Goal: Task Accomplishment & Management: Manage account settings

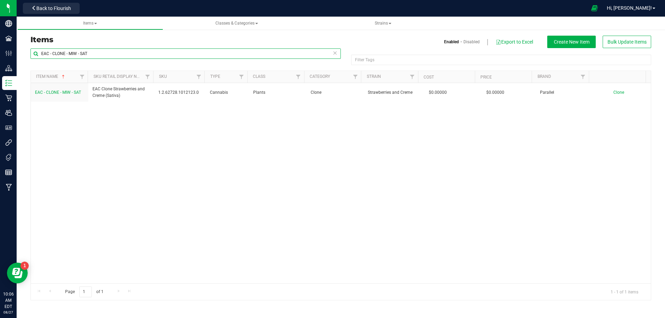
drag, startPoint x: 94, startPoint y: 55, endPoint x: -22, endPoint y: 64, distance: 116.0
click at [0, 64] on html "Company Facilities Configuration Distribution Inventory Retail Users User Roles…" at bounding box center [332, 159] width 665 height 318
paste input "1992547"
type input "1992547"
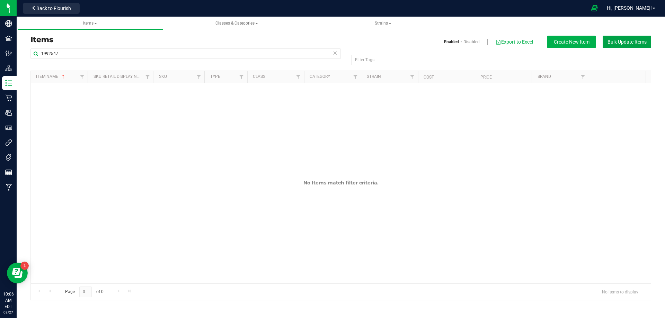
click at [635, 38] on button "Bulk Update Items" at bounding box center [627, 42] width 49 height 12
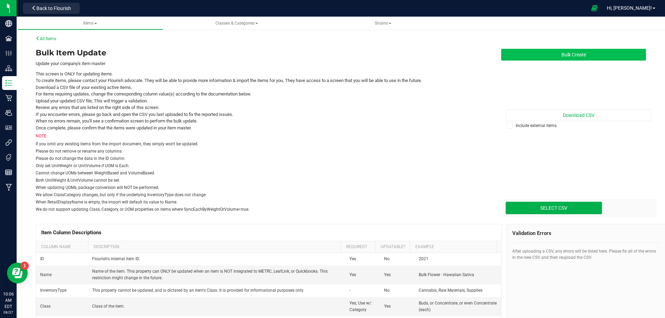
click at [586, 54] on button "Bulk Create" at bounding box center [573, 55] width 145 height 12
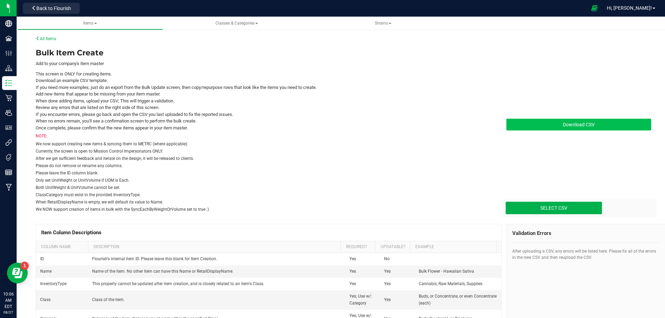
click at [569, 122] on span "Download CSV" at bounding box center [579, 125] width 32 height 6
click at [47, 39] on link "All Items" at bounding box center [46, 38] width 20 height 5
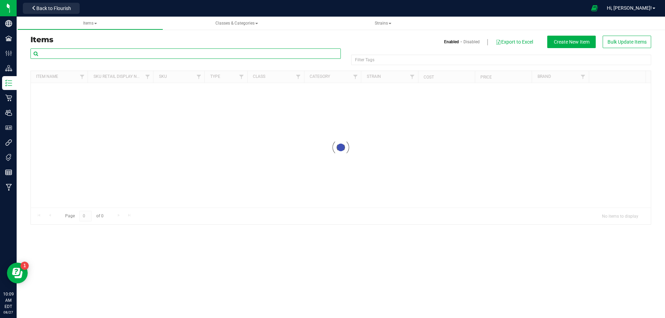
click at [50, 52] on input "text" at bounding box center [185, 54] width 310 height 10
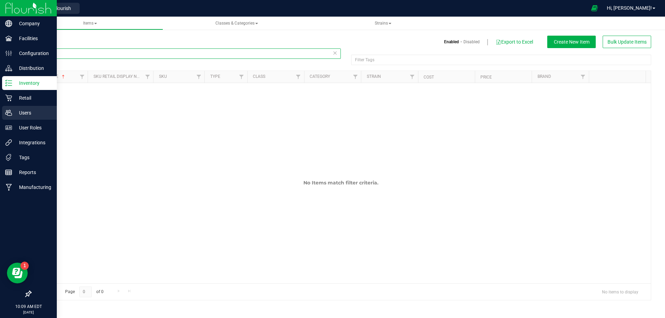
type input "L"
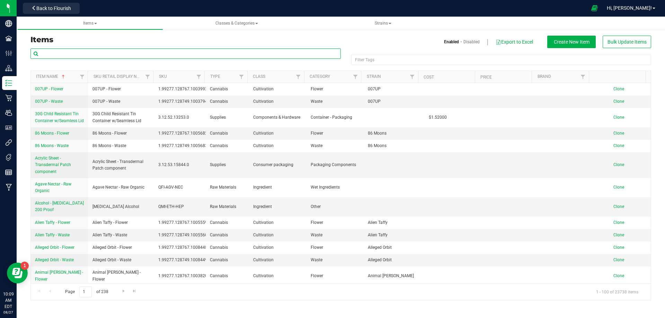
click at [84, 53] on input "text" at bounding box center [185, 54] width 310 height 10
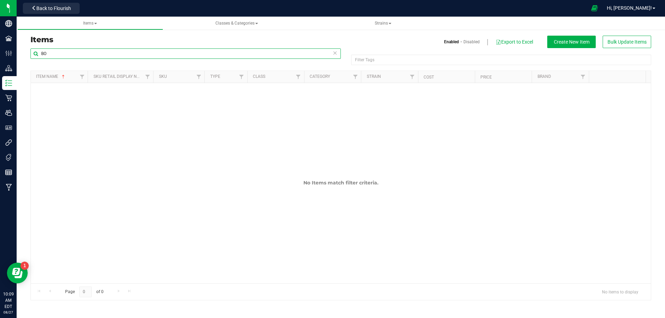
type input "B"
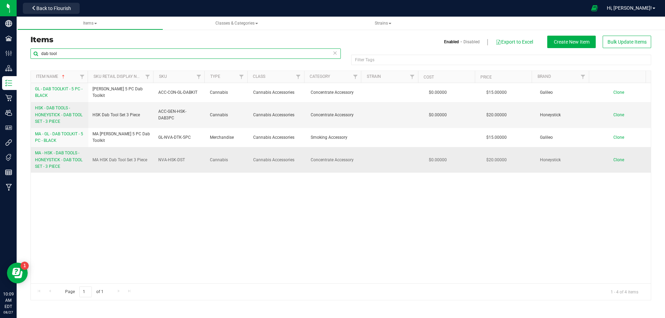
type input "dab tool"
drag, startPoint x: 297, startPoint y: 164, endPoint x: 251, endPoint y: 163, distance: 45.4
click at [251, 163] on td "Cannabis Accessories" at bounding box center [278, 160] width 58 height 26
copy span "Cannabis Accessories"
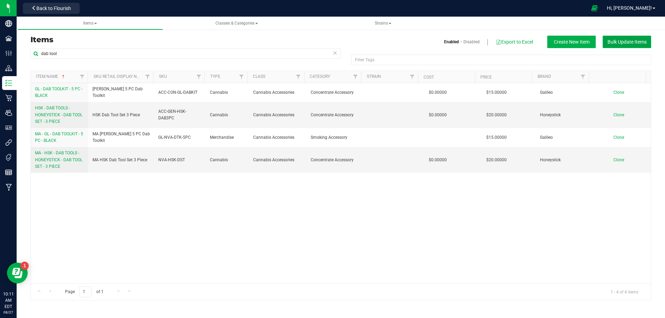
click at [621, 36] on button "Bulk Update Items" at bounding box center [627, 42] width 49 height 12
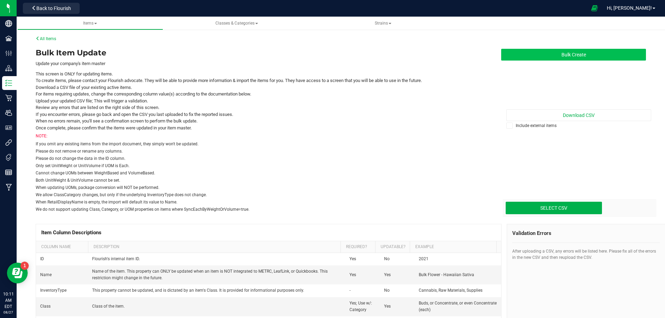
click at [579, 52] on button "Bulk Create" at bounding box center [573, 55] width 145 height 12
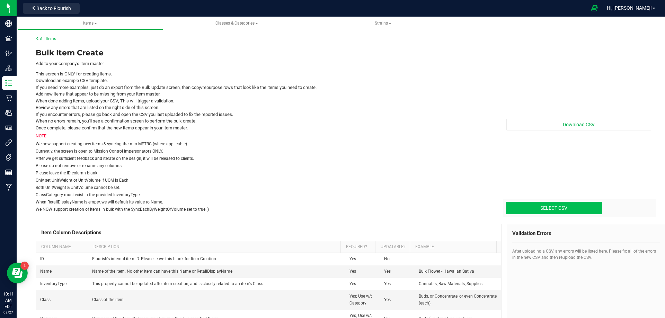
type input "C:\fakepath\create-items_[DATE] Multi Market Materials.csv"
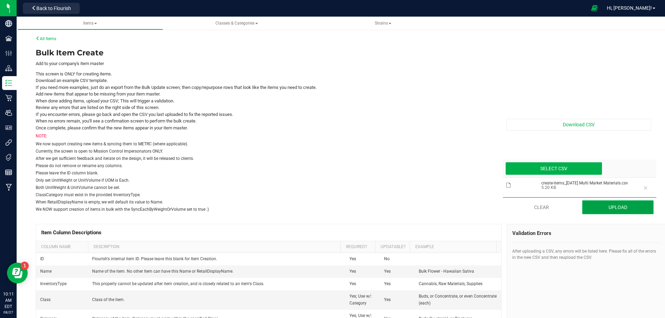
click at [606, 210] on button "Upload" at bounding box center [618, 208] width 72 height 14
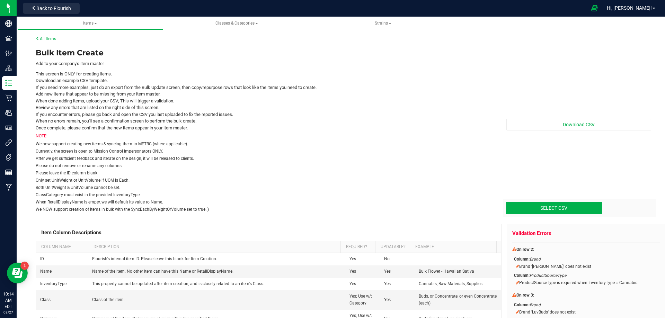
click at [416, 116] on li "If you encounter errors, please go back and open the CSV you last uploaded to f…" at bounding box center [263, 114] width 455 height 7
click at [238, 26] on span "Classes & Categories" at bounding box center [236, 23] width 135 height 6
click at [232, 25] on span "Classes & Categories" at bounding box center [237, 23] width 43 height 5
click at [90, 24] on span "Items" at bounding box center [90, 23] width 14 height 5
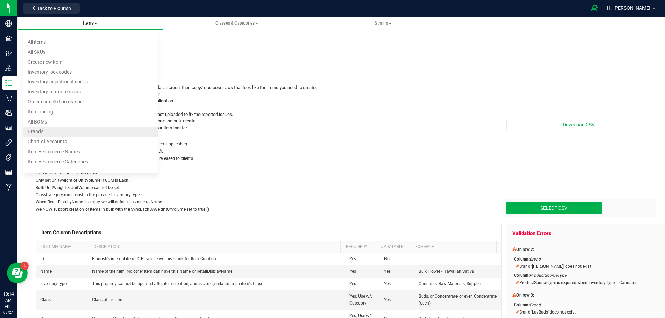
click at [37, 131] on span "Brands" at bounding box center [36, 132] width 16 height 6
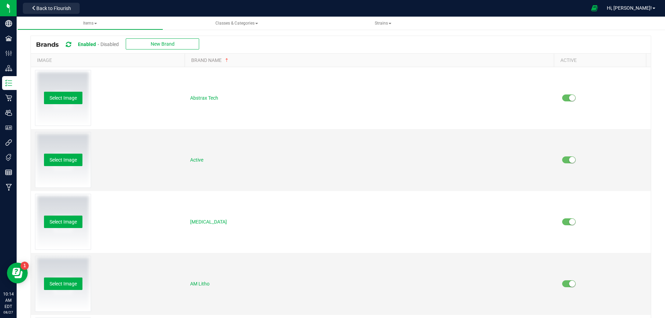
click at [310, 37] on div "Brands Enabled Disabled New Brand" at bounding box center [341, 44] width 620 height 17
click at [169, 45] on span "New Brand" at bounding box center [163, 44] width 24 height 6
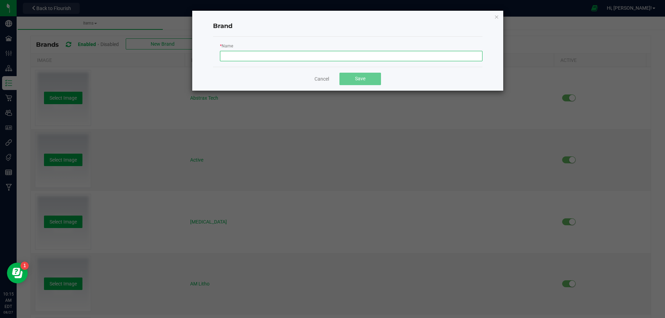
click at [254, 54] on input "text" at bounding box center [351, 56] width 263 height 10
paste input "[PERSON_NAME]"
type input "[PERSON_NAME]"
click at [353, 75] on button "Save" at bounding box center [361, 79] width 42 height 12
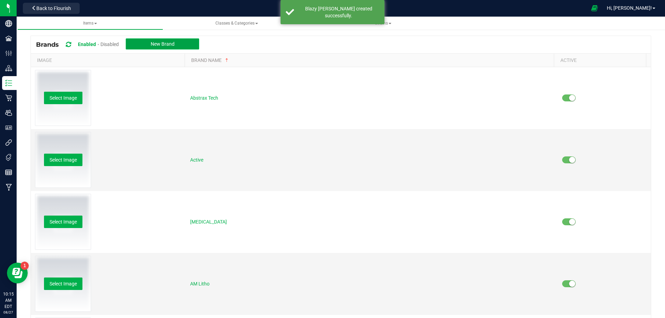
click at [157, 45] on span "New Brand" at bounding box center [163, 44] width 24 height 6
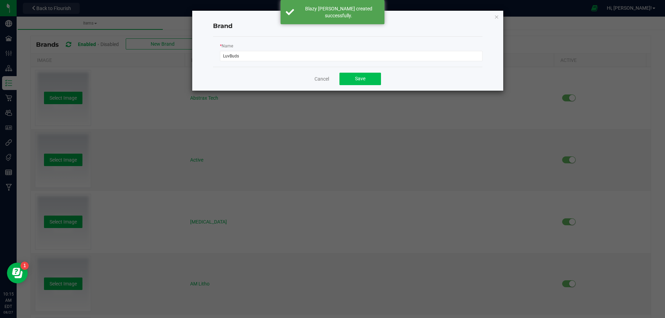
type input "LuvBuds"
click at [366, 74] on button "Save" at bounding box center [361, 79] width 42 height 12
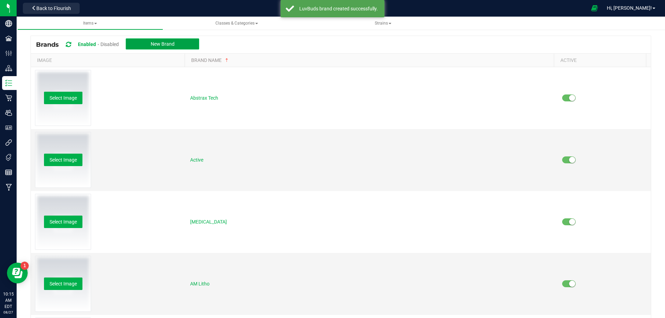
click at [146, 39] on button "New Brand" at bounding box center [162, 43] width 73 height 11
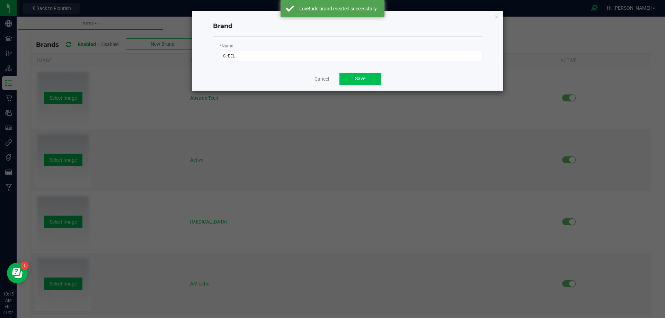
type input "SirEEL"
click at [370, 80] on button "Save" at bounding box center [361, 79] width 42 height 12
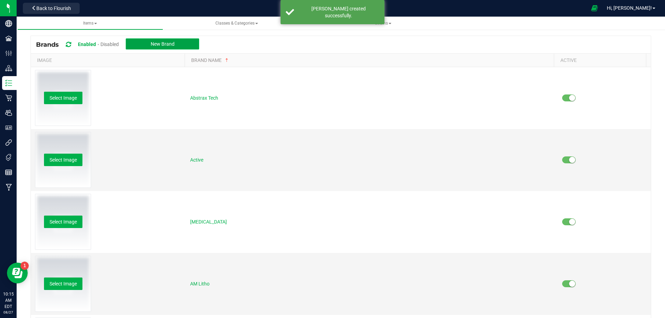
click at [157, 44] on span "New Brand" at bounding box center [163, 44] width 24 height 6
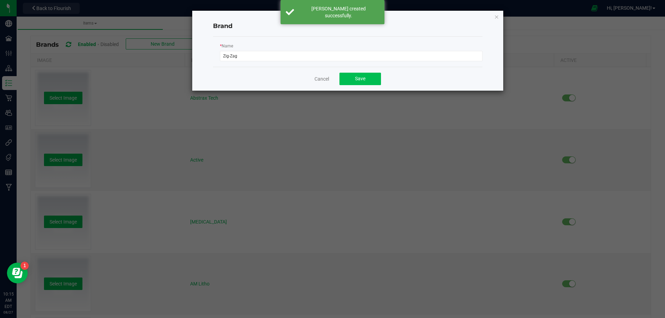
type input "Zig-Zag"
click at [359, 76] on span "Save" at bounding box center [360, 79] width 10 height 6
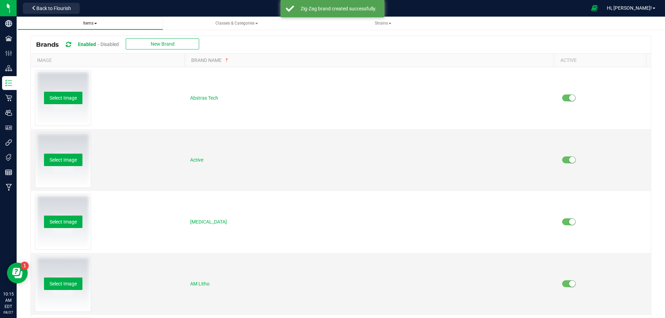
click at [88, 24] on span "Items" at bounding box center [90, 23] width 14 height 5
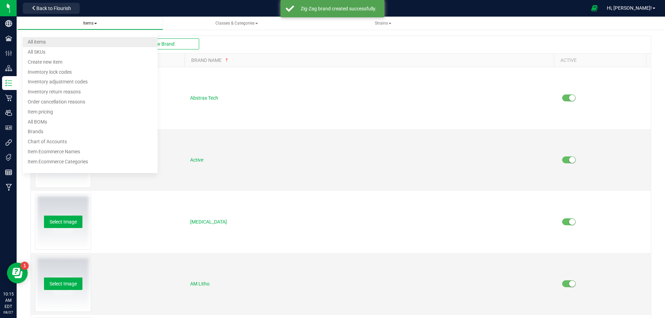
click at [72, 41] on li "All items" at bounding box center [90, 42] width 135 height 10
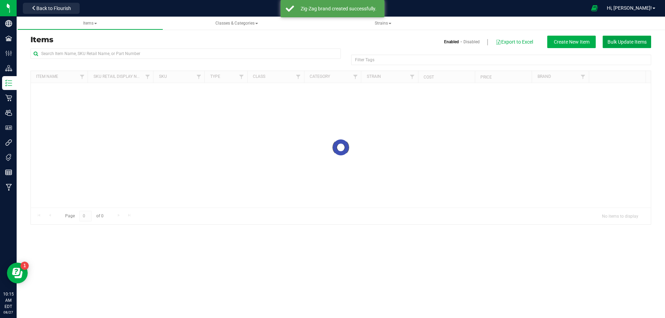
click at [623, 41] on span "Bulk Update Items" at bounding box center [627, 42] width 39 height 6
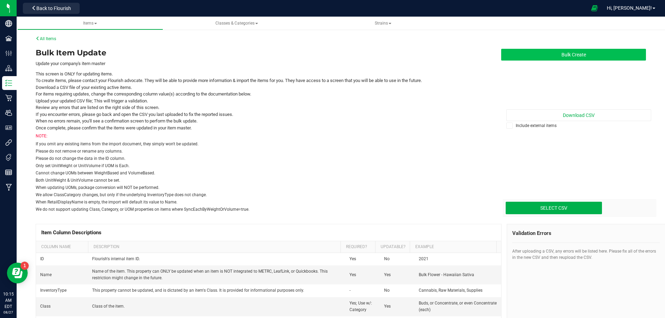
click at [574, 51] on button "Bulk Create" at bounding box center [573, 55] width 145 height 12
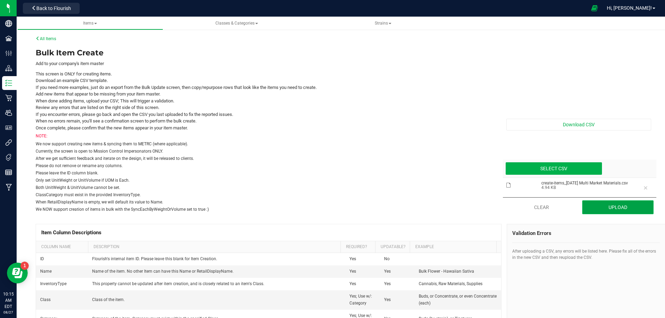
click at [600, 203] on button "Upload" at bounding box center [618, 208] width 72 height 14
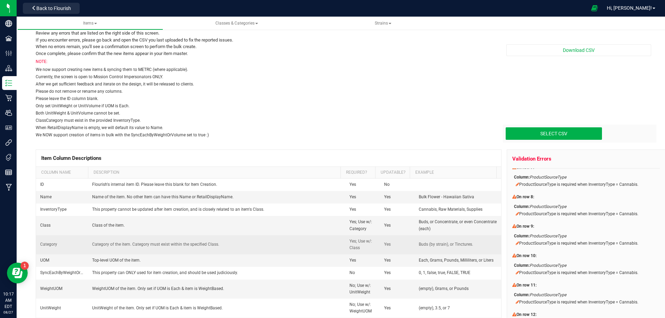
scroll to position [104, 0]
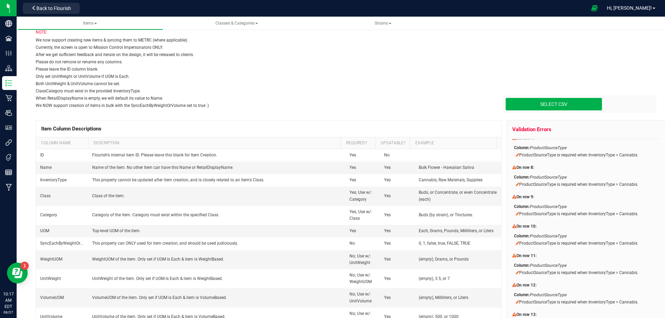
drag, startPoint x: 547, startPoint y: 256, endPoint x: 579, endPoint y: 251, distance: 32.3
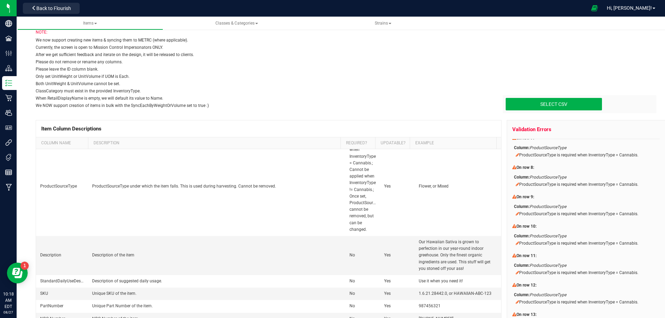
scroll to position [243, 0]
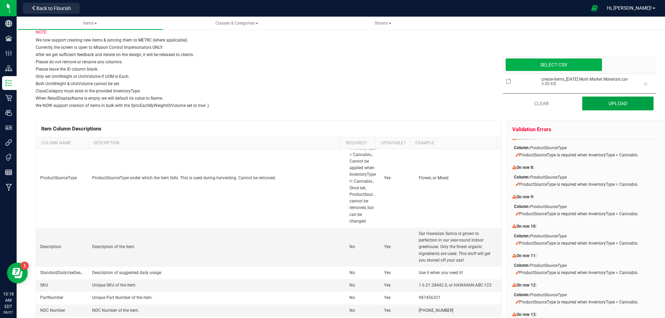
drag, startPoint x: 603, startPoint y: 102, endPoint x: 606, endPoint y: 111, distance: 9.0
click at [605, 106] on button "Upload" at bounding box center [618, 104] width 72 height 14
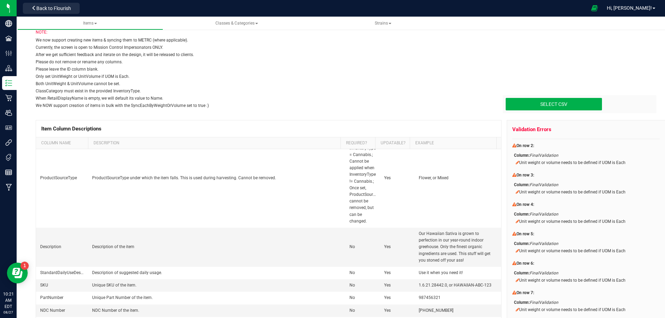
scroll to position [155, 0]
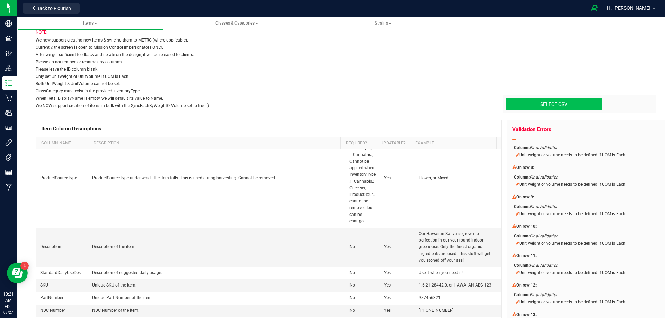
type input "C:\fakepath\create-items_[DATE] Multi Market Materials.csv"
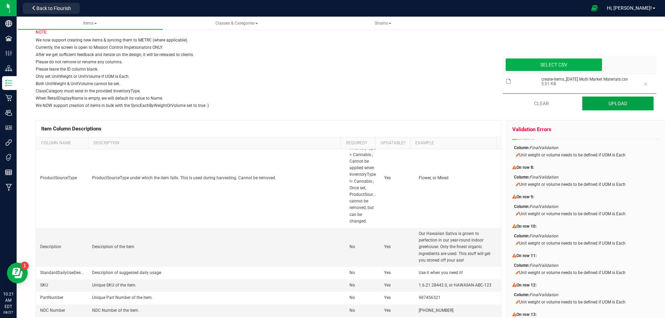
click at [603, 109] on button "Upload" at bounding box center [618, 104] width 72 height 14
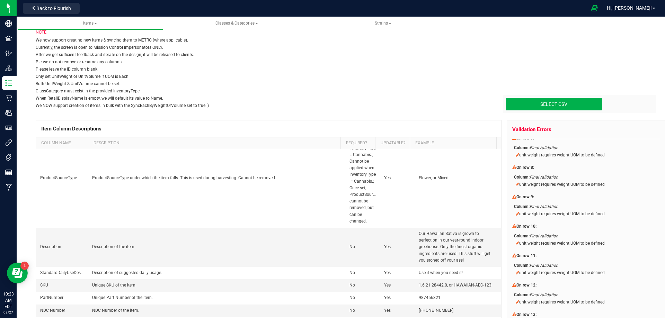
scroll to position [0, 0]
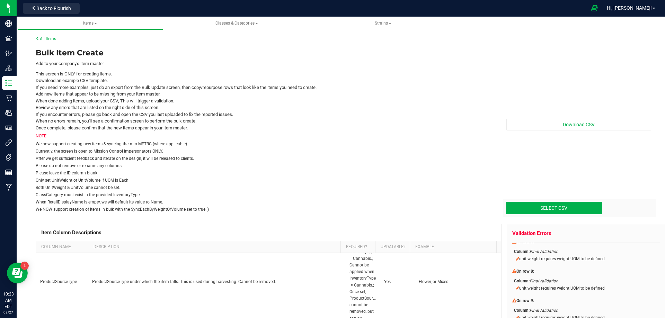
click at [52, 41] on link "All Items" at bounding box center [46, 38] width 20 height 5
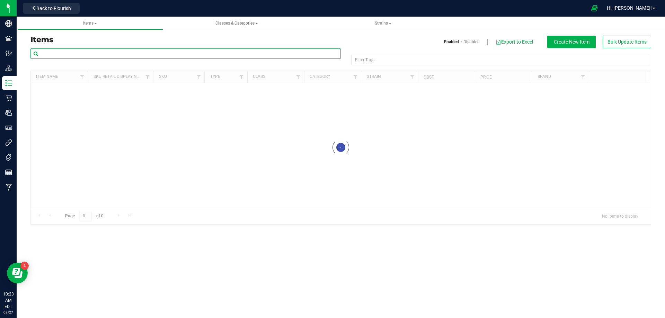
click at [61, 50] on input "text" at bounding box center [185, 54] width 310 height 10
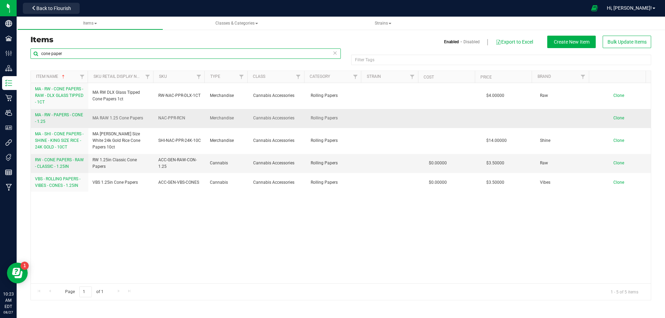
type input "cone paper"
click at [63, 117] on link "MA - RW - PAPERS - CONE - 1.25" at bounding box center [59, 118] width 49 height 13
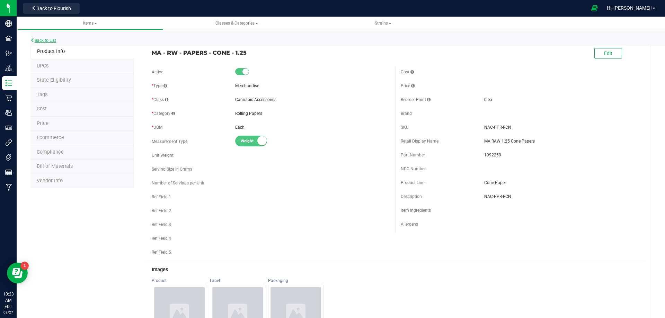
click at [49, 39] on link "Back to List" at bounding box center [43, 40] width 26 height 5
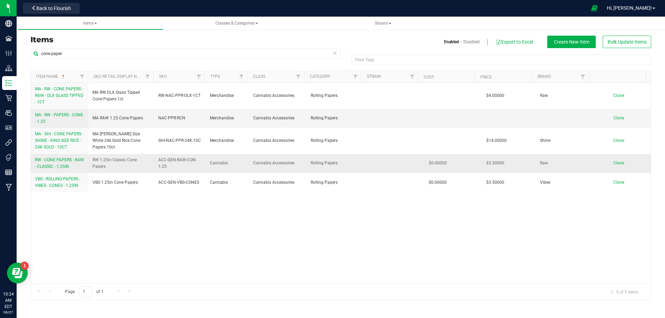
click at [62, 167] on span "RW - CONE PAPERS - RAW - CLASSIC - 1.25IN" at bounding box center [59, 163] width 49 height 11
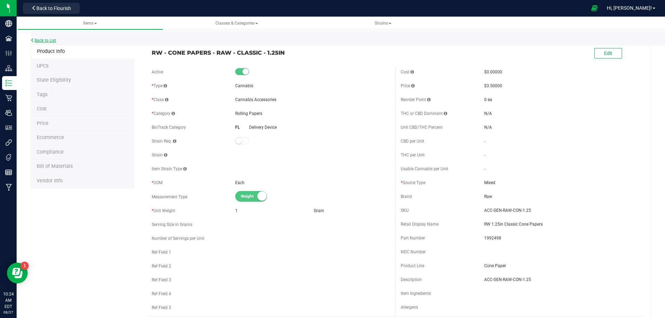
click at [50, 42] on link "Back to List" at bounding box center [43, 40] width 26 height 5
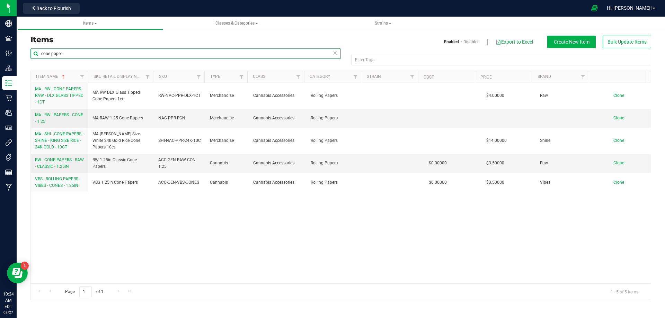
drag, startPoint x: -8, startPoint y: 47, endPoint x: -21, endPoint y: 47, distance: 13.2
click at [0, 47] on html "Company Facilities Configuration Distribution Inventory Retail Users User Roles…" at bounding box center [332, 159] width 665 height 318
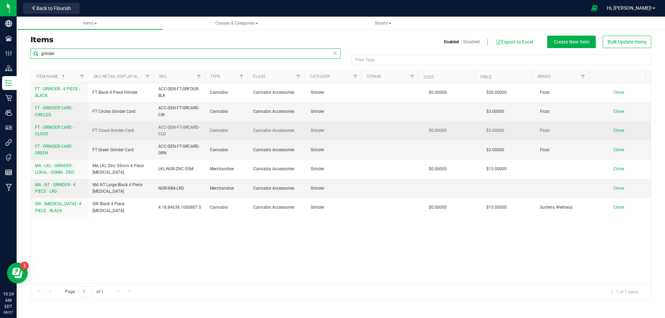
type input "grinder"
click at [56, 133] on link "FT - GRINDER CARD - CLOUD" at bounding box center [59, 130] width 49 height 13
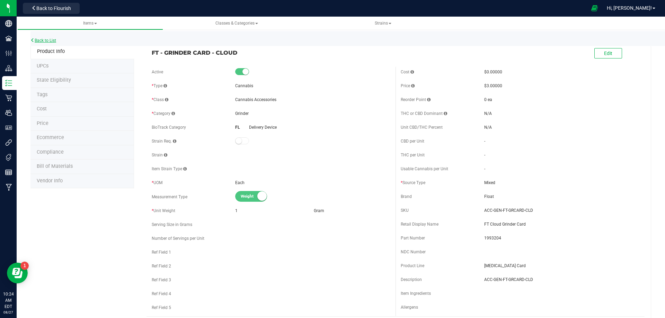
click at [52, 41] on link "Back to List" at bounding box center [43, 40] width 26 height 5
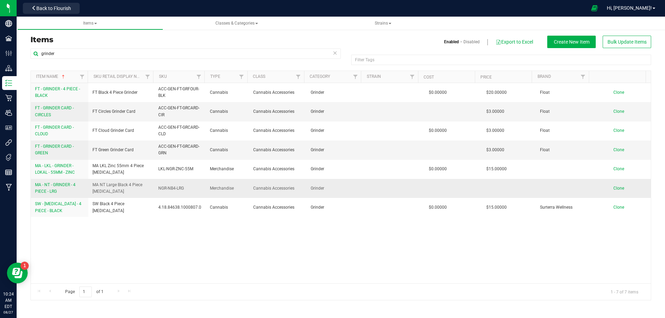
click at [58, 187] on span "MA - NT - GRINDER - 4 PIECE - LRG" at bounding box center [55, 188] width 41 height 11
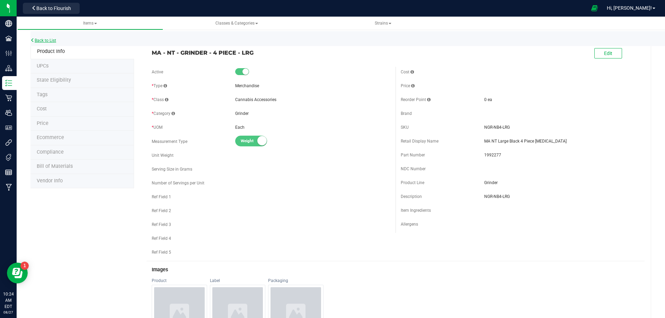
click at [46, 39] on link "Back to List" at bounding box center [43, 40] width 26 height 5
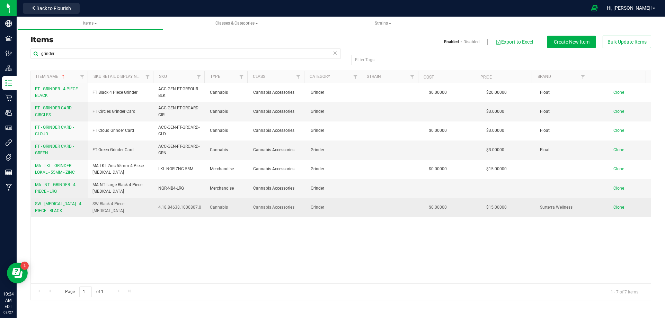
click at [64, 204] on span "SW - [MEDICAL_DATA] - 4 PIECE - BLACK" at bounding box center [58, 207] width 46 height 11
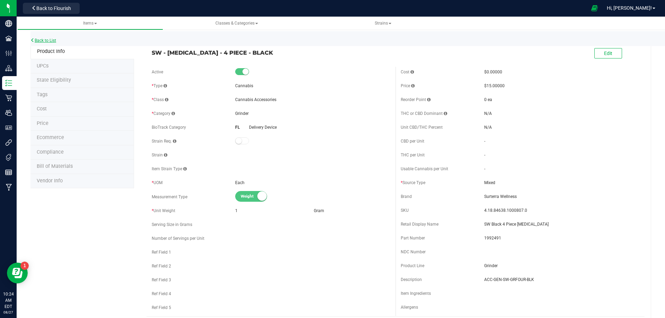
click at [43, 41] on link "Back to List" at bounding box center [43, 40] width 26 height 5
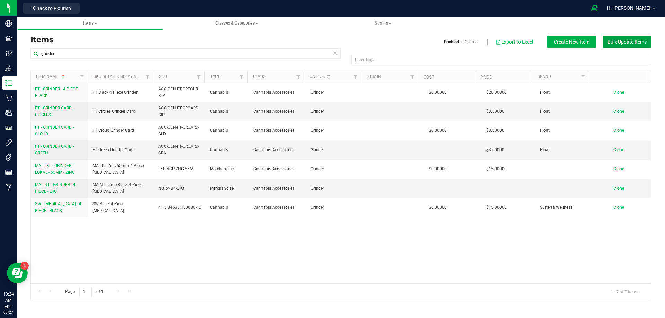
click at [630, 43] on span "Bulk Update Items" at bounding box center [627, 42] width 39 height 6
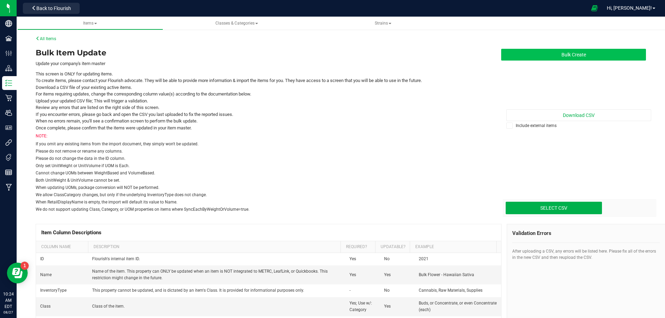
click at [576, 53] on button "Bulk Create" at bounding box center [573, 55] width 145 height 12
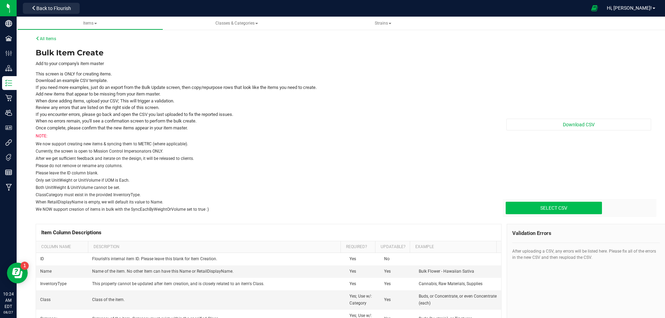
type input "C:\fakepath\create-items_[DATE] Multi Market Materials.csv"
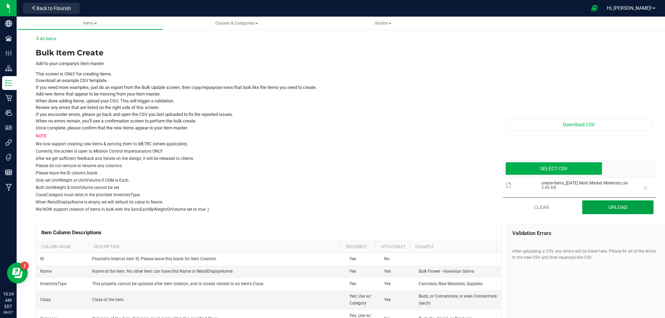
click at [613, 208] on button "Upload" at bounding box center [618, 208] width 72 height 14
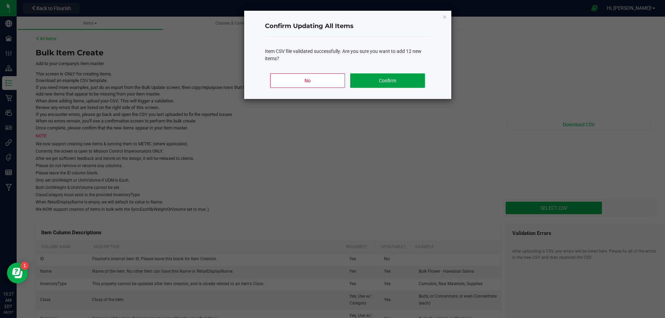
click at [403, 83] on button "Confirm" at bounding box center [387, 80] width 74 height 15
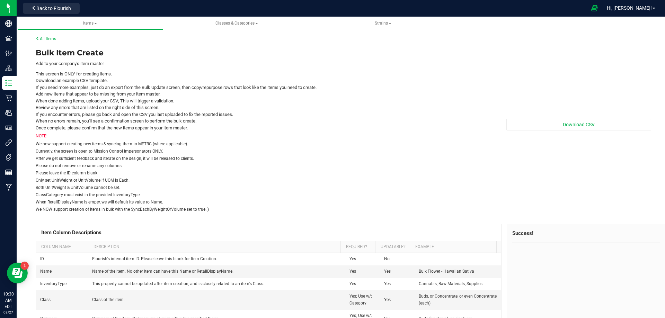
click at [45, 38] on link "All Items" at bounding box center [46, 38] width 20 height 5
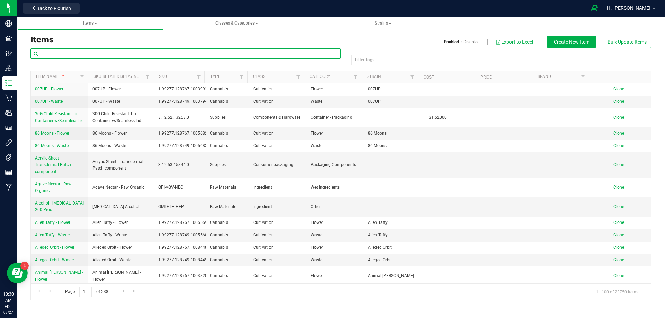
click at [85, 53] on input "text" at bounding box center [185, 54] width 310 height 10
paste input "1992540"
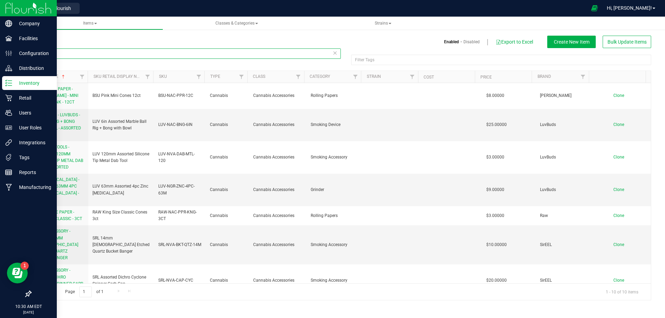
type input "199254"
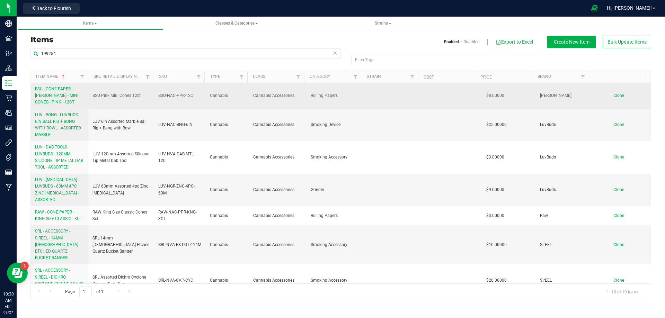
click at [60, 95] on span "BSU - CONE PAPER - [PERSON_NAME] - MINI CONES - PINK - 12CT" at bounding box center [56, 96] width 43 height 18
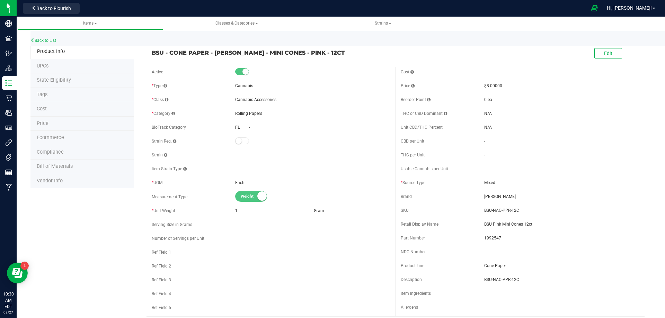
click at [53, 96] on li "Tags" at bounding box center [82, 95] width 104 height 15
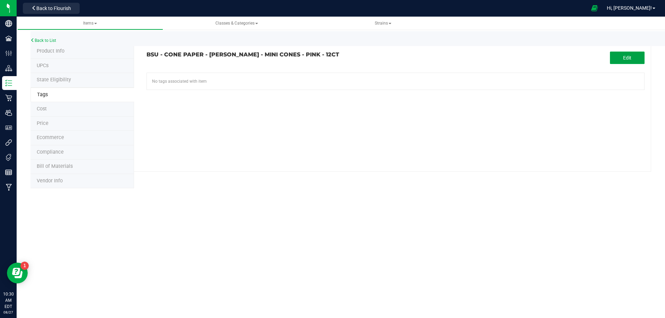
drag, startPoint x: 642, startPoint y: 56, endPoint x: 471, endPoint y: 70, distance: 172.0
click at [641, 56] on button "Edit" at bounding box center [627, 58] width 35 height 12
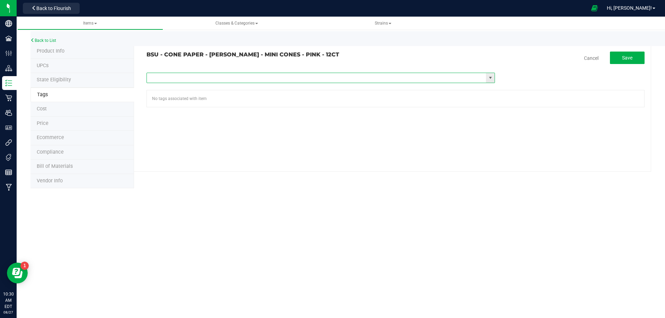
click at [248, 73] on input "text" at bounding box center [317, 78] width 340 height 10
type input "ma"
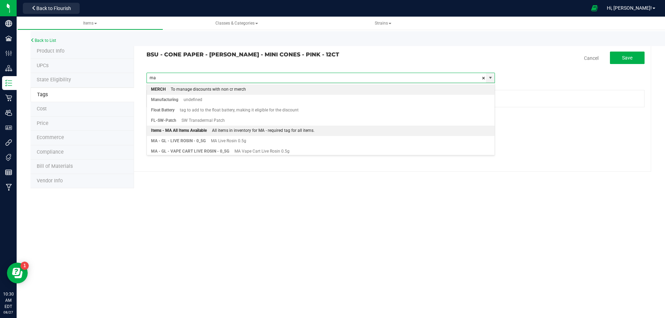
click at [207, 131] on div "Items - MA All Items Available" at bounding box center [179, 130] width 56 height 9
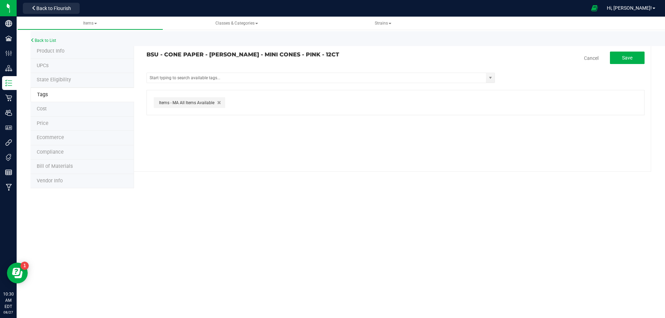
click at [640, 65] on tag-association "BSU - CONE PAPER - [PERSON_NAME] - MINI CONES - PINK - 12CT Cancel Save Items -…" at bounding box center [396, 84] width 498 height 64
click at [630, 60] on span "Save" at bounding box center [627, 58] width 10 height 6
click at [50, 39] on link "Back to List" at bounding box center [43, 40] width 26 height 5
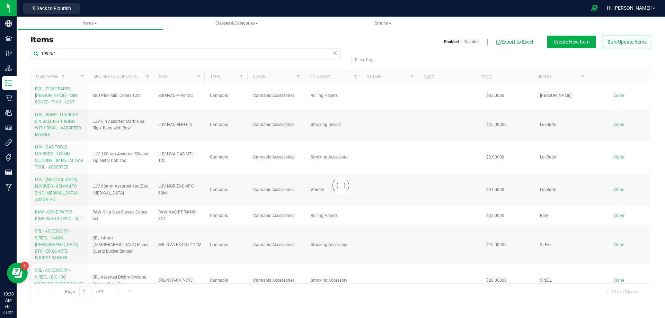
click at [66, 126] on div at bounding box center [341, 185] width 620 height 229
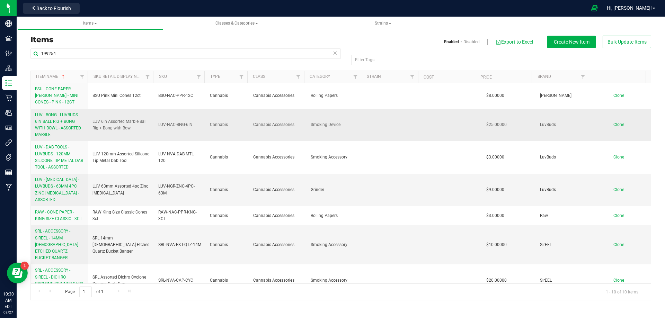
click at [64, 126] on span "LUV - BONG - LUVBUDS - 6IN BALL RIG + BONG WITH BOWL - ASSORTED MARBLE" at bounding box center [58, 125] width 46 height 25
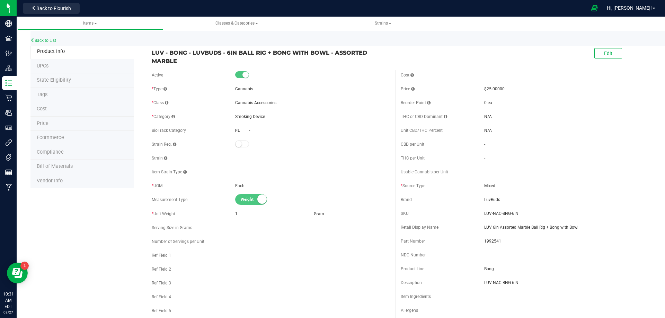
click at [47, 89] on li "Tags" at bounding box center [82, 95] width 104 height 15
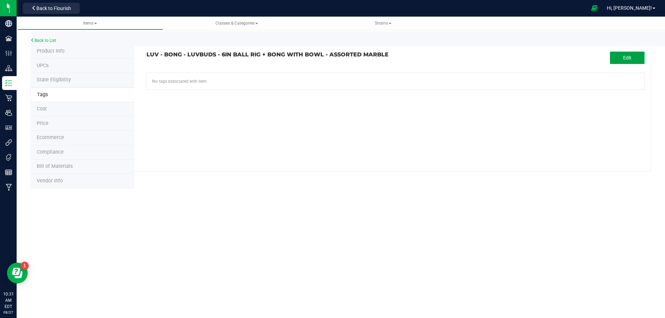
drag, startPoint x: 628, startPoint y: 56, endPoint x: 421, endPoint y: 84, distance: 209.3
click at [625, 57] on span "Edit" at bounding box center [627, 58] width 8 height 6
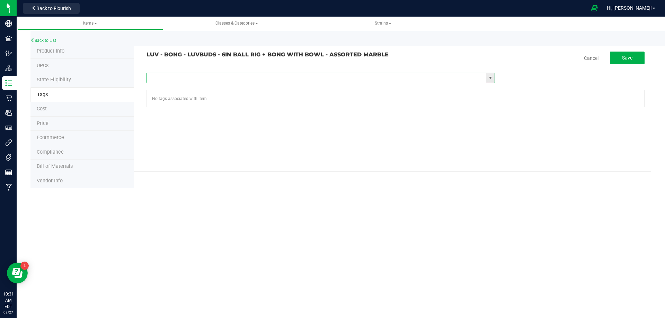
click at [295, 80] on input "text" at bounding box center [317, 78] width 340 height 10
type input "ma"
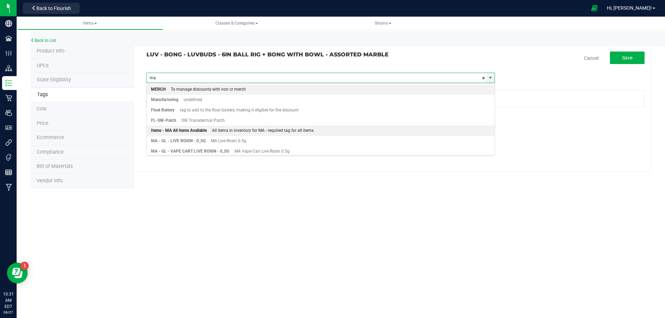
click at [231, 127] on div "All items in inventory for MA - required tag for all items." at bounding box center [261, 130] width 108 height 9
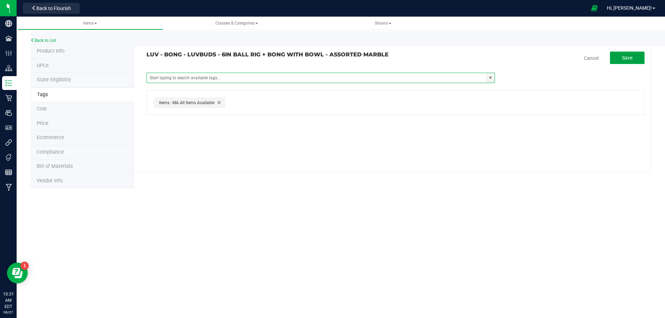
click at [627, 55] on span "Save" at bounding box center [627, 58] width 10 height 6
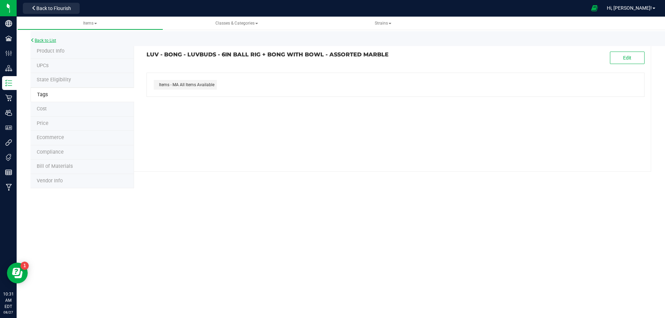
click at [50, 42] on link "Back to List" at bounding box center [43, 40] width 26 height 5
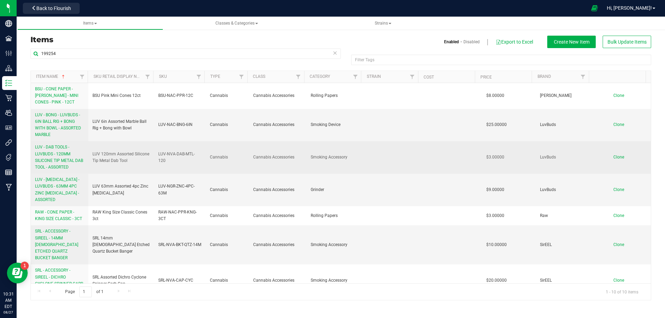
click at [45, 156] on span "LUV - DAB TOOLS - LUVBUDS - 120MM SILICONE TIP METAL DAB TOOL - ASSORTED" at bounding box center [59, 157] width 48 height 25
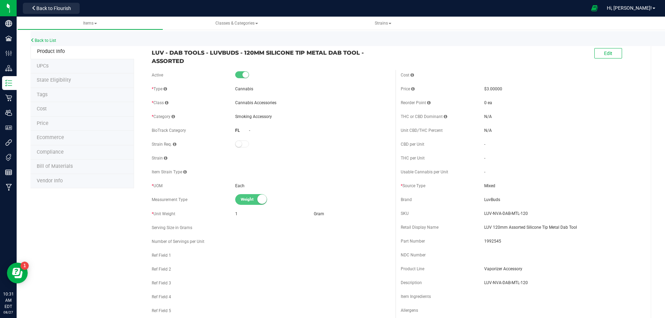
click at [47, 99] on li "Tags" at bounding box center [82, 95] width 104 height 15
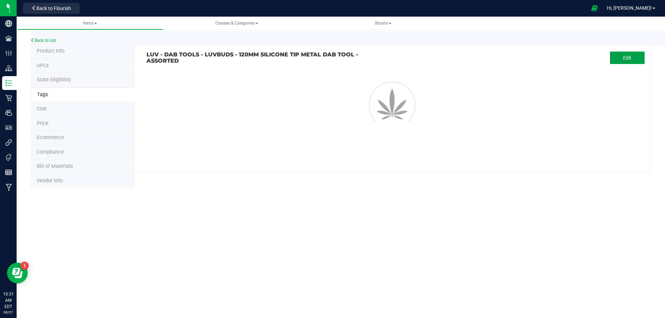
drag, startPoint x: 620, startPoint y: 60, endPoint x: 366, endPoint y: 67, distance: 254.1
click at [617, 61] on button "Edit" at bounding box center [627, 58] width 35 height 12
click at [238, 80] on input "text" at bounding box center [317, 78] width 340 height 10
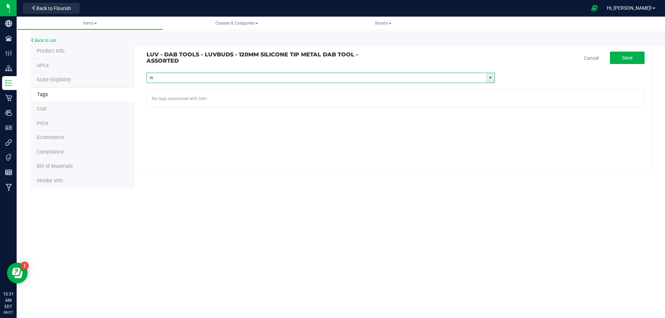
type input "ma"
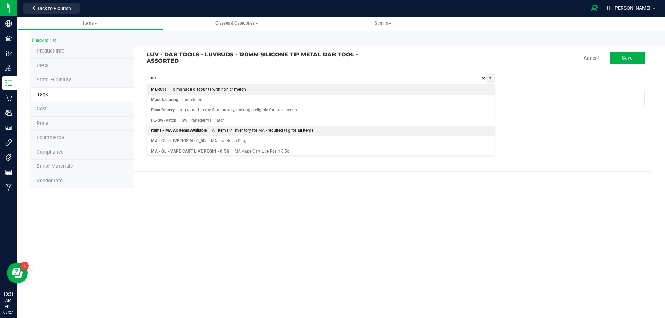
click at [191, 129] on div "Items - MA All Items Available" at bounding box center [179, 130] width 56 height 9
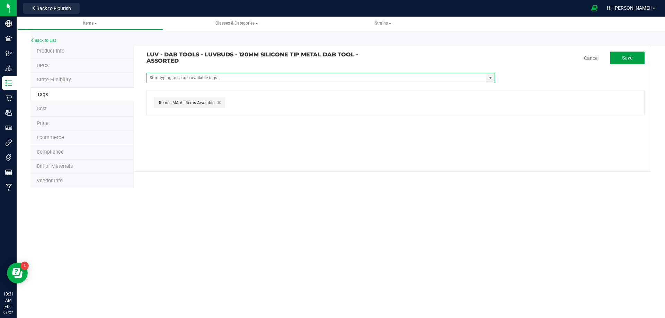
click at [627, 61] on span "Save" at bounding box center [627, 58] width 10 height 6
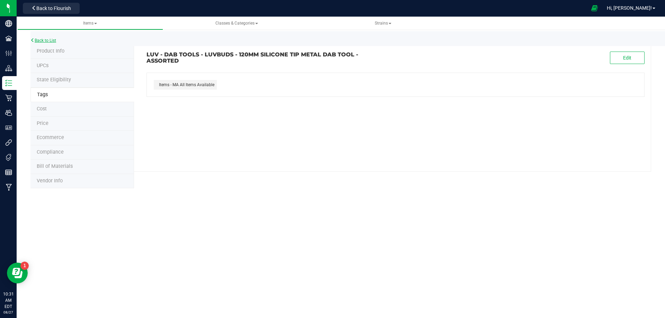
click at [49, 41] on link "Back to List" at bounding box center [43, 40] width 26 height 5
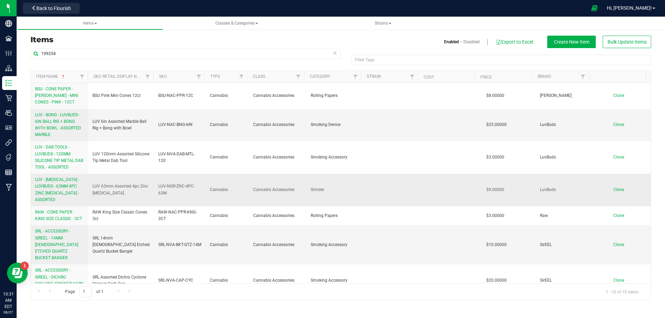
click at [55, 188] on span "LUV - [MEDICAL_DATA] - LUVBUDS - 63MM 4PC ZINC [MEDICAL_DATA] - ASSORTED" at bounding box center [57, 189] width 44 height 25
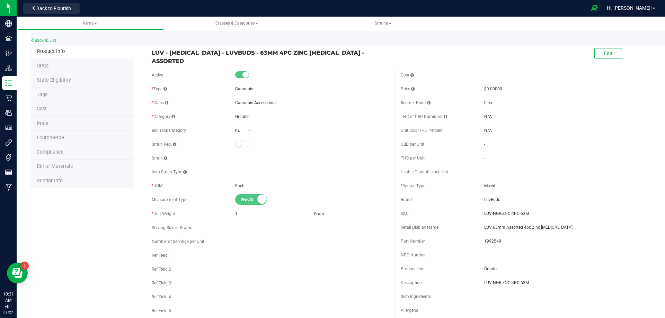
click at [50, 97] on li "Tags" at bounding box center [82, 95] width 104 height 15
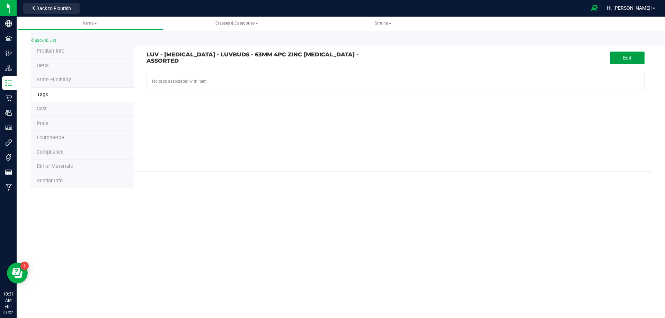
click at [636, 54] on button "Edit" at bounding box center [627, 58] width 35 height 12
click at [218, 79] on input "text" at bounding box center [317, 78] width 340 height 10
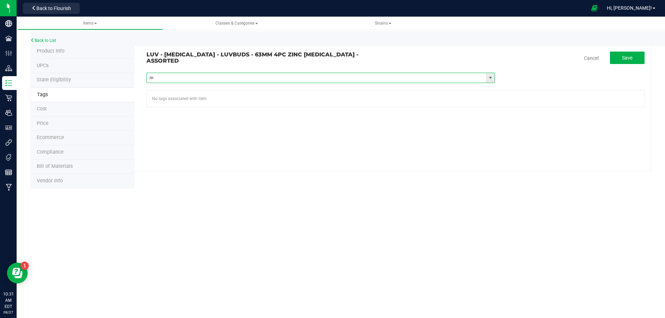
type input "ma"
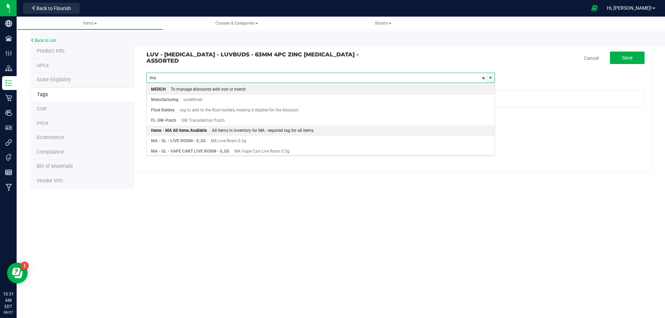
drag, startPoint x: 182, startPoint y: 130, endPoint x: 290, endPoint y: 105, distance: 110.7
click at [182, 130] on div "Items - MA All Items Available" at bounding box center [179, 130] width 56 height 9
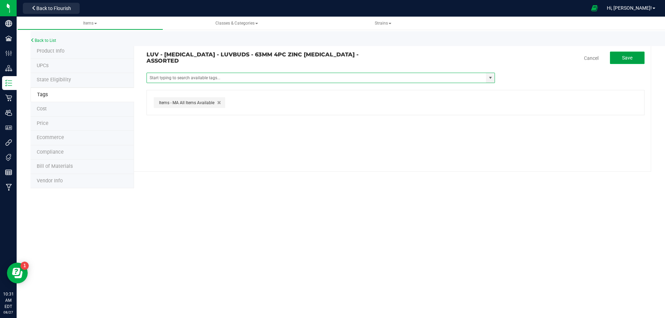
drag, startPoint x: 628, startPoint y: 60, endPoint x: 544, endPoint y: 62, distance: 83.5
click at [628, 60] on span "Save" at bounding box center [627, 58] width 10 height 6
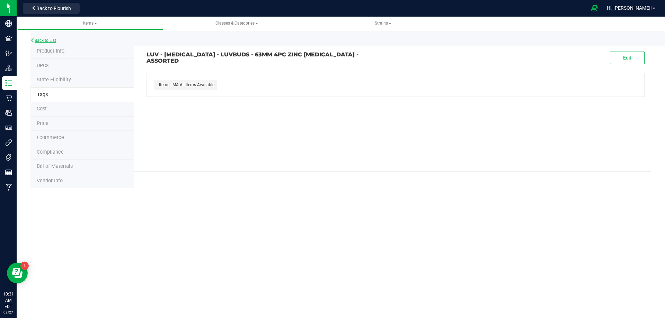
click at [45, 41] on link "Back to List" at bounding box center [43, 40] width 26 height 5
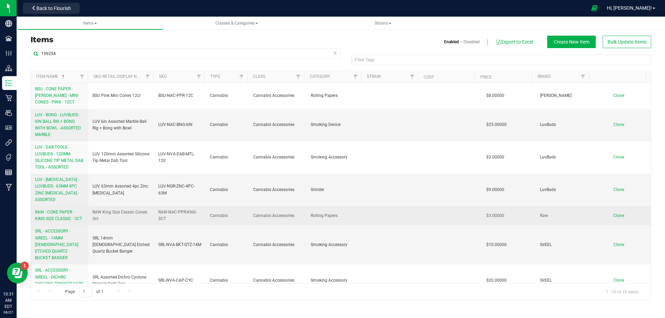
click at [63, 219] on span "RAW - CONE PAPER - KING SIZE CLASSIC - 3CT" at bounding box center [58, 215] width 47 height 11
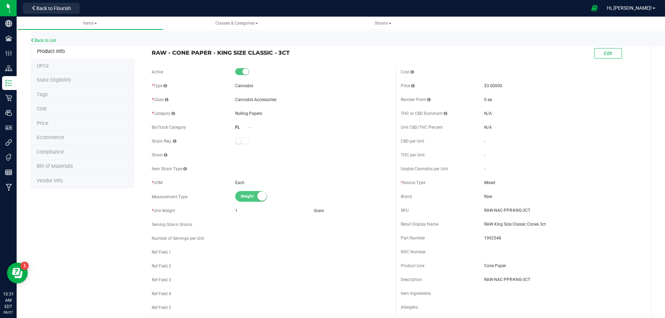
click at [57, 97] on li "Tags" at bounding box center [82, 95] width 104 height 15
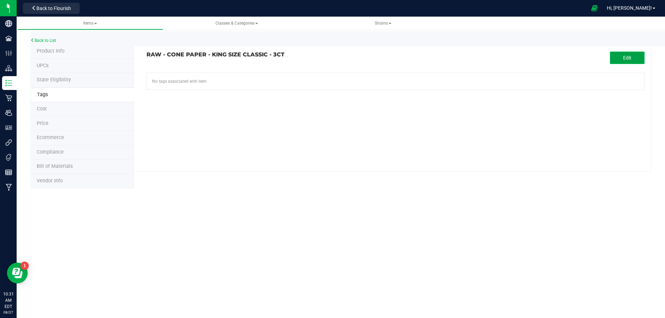
drag, startPoint x: 619, startPoint y: 57, endPoint x: 610, endPoint y: 58, distance: 8.4
click at [610, 58] on button "Edit" at bounding box center [627, 58] width 35 height 12
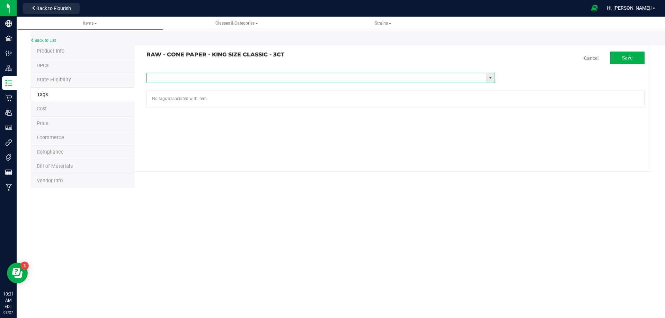
click at [212, 74] on input "text" at bounding box center [317, 78] width 340 height 10
type input "ma"
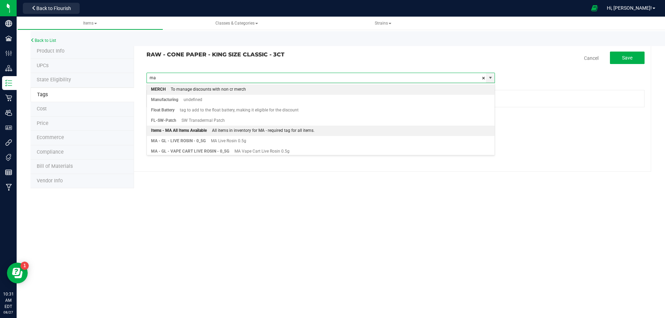
drag, startPoint x: 197, startPoint y: 134, endPoint x: 298, endPoint y: 111, distance: 104.0
click at [197, 133] on div "Items - MA All Items Available" at bounding box center [179, 130] width 56 height 9
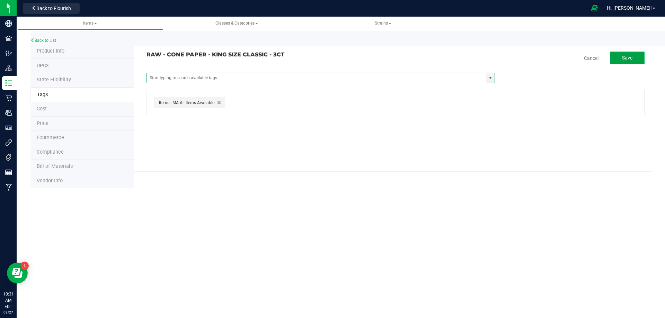
click at [628, 56] on span "Save" at bounding box center [627, 58] width 10 height 6
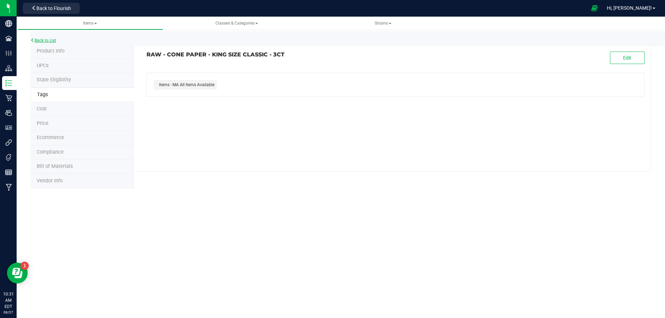
click at [41, 40] on link "Back to List" at bounding box center [43, 40] width 26 height 5
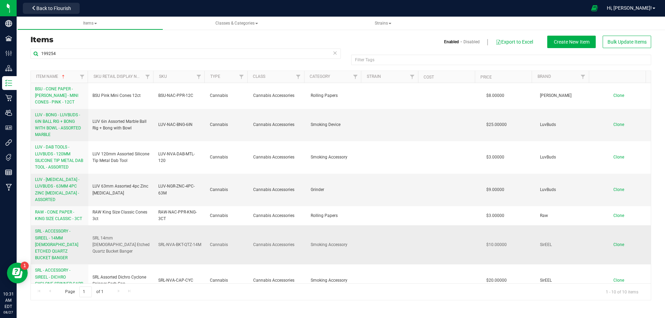
click at [55, 247] on span "SRL - ACCESSORY - SIREEL - 14MM [DEMOGRAPHIC_DATA] ETCHED QUARTZ BUCKET BANGER" at bounding box center [56, 245] width 43 height 32
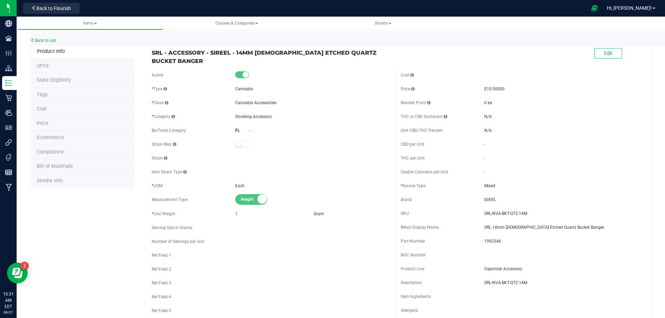
click at [61, 99] on li "Tags" at bounding box center [82, 95] width 104 height 15
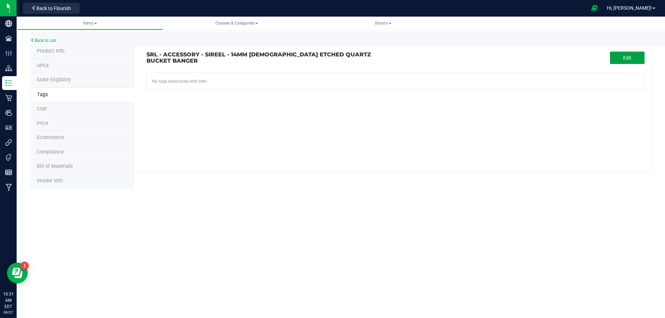
drag, startPoint x: 628, startPoint y: 56, endPoint x: 365, endPoint y: 83, distance: 264.0
click at [622, 59] on button "Edit" at bounding box center [627, 58] width 35 height 12
click at [282, 81] on input "text" at bounding box center [317, 78] width 340 height 10
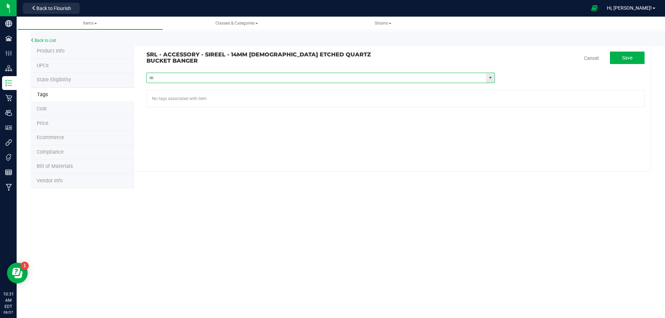
type input "ma"
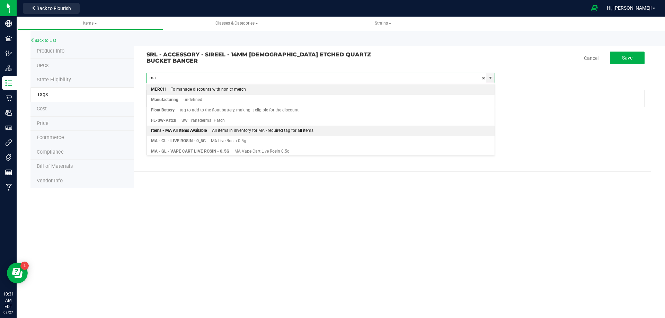
click at [217, 129] on div "All items in inventory for MA - required tag for all items." at bounding box center [261, 130] width 108 height 9
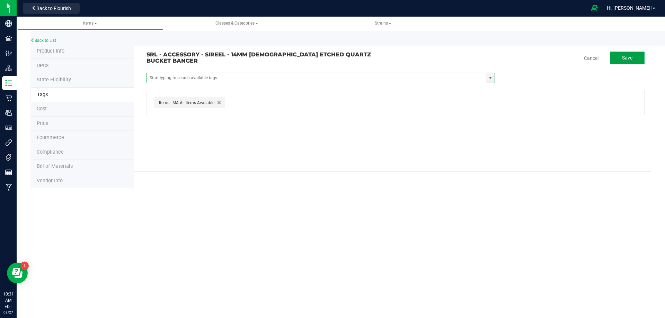
click at [630, 59] on span "Save" at bounding box center [627, 58] width 10 height 6
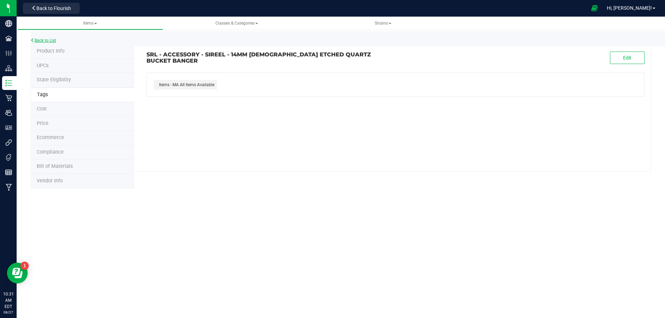
click at [43, 42] on link "Back to List" at bounding box center [43, 40] width 26 height 5
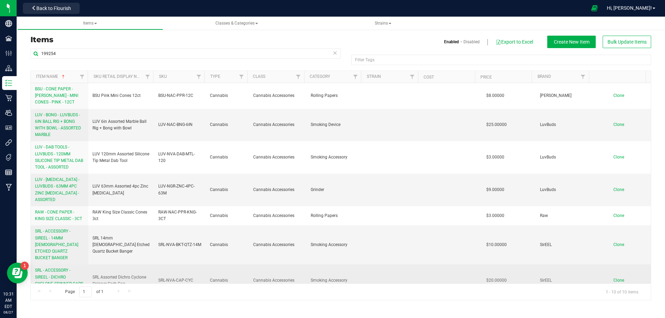
click at [59, 275] on span "SRL - ACCESSORY - SIREEL - DICHRO CYCLONE SPINNER CARB CAP - ASSORTED" at bounding box center [59, 280] width 48 height 25
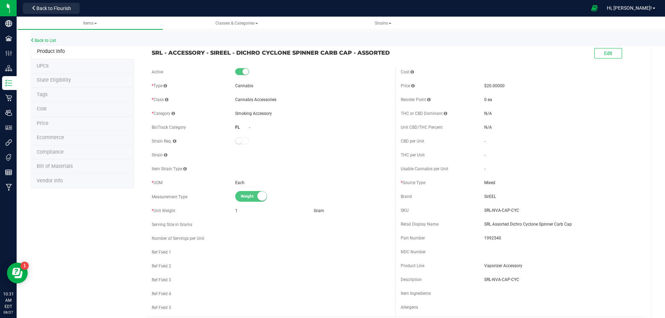
click at [52, 96] on li "Tags" at bounding box center [82, 95] width 104 height 15
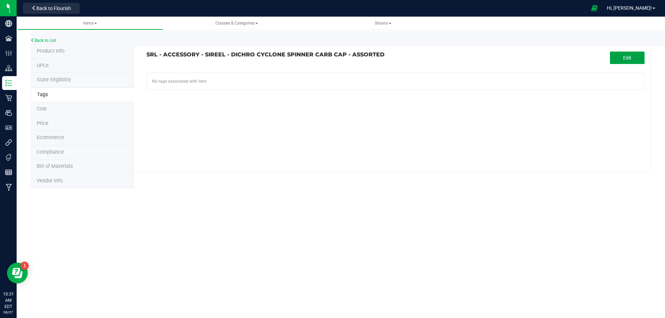
drag, startPoint x: 622, startPoint y: 55, endPoint x: 478, endPoint y: 69, distance: 144.8
click at [621, 57] on button "Edit" at bounding box center [627, 58] width 35 height 12
click at [275, 73] on input "text" at bounding box center [317, 78] width 340 height 10
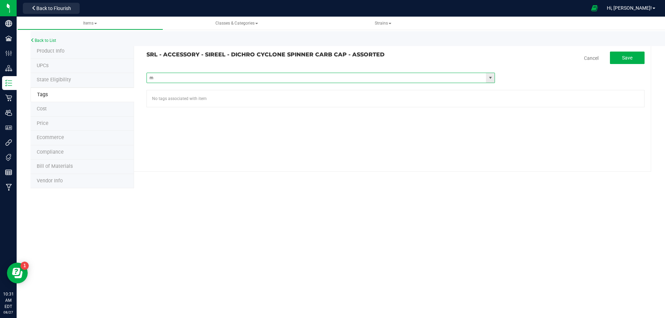
type input "ma"
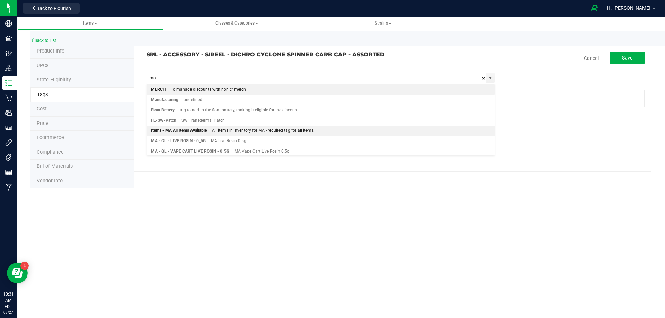
click at [219, 131] on div "All items in inventory for MA - required tag for all items." at bounding box center [261, 130] width 108 height 9
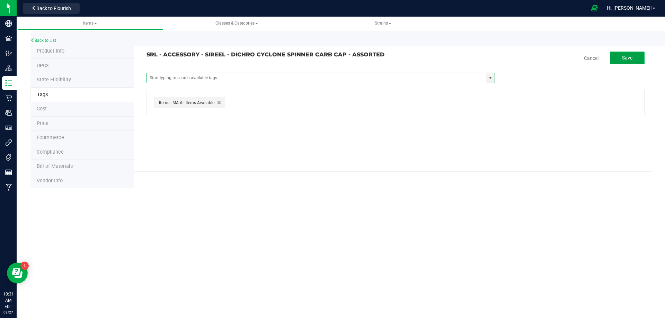
click at [633, 59] on button "Save" at bounding box center [627, 58] width 35 height 12
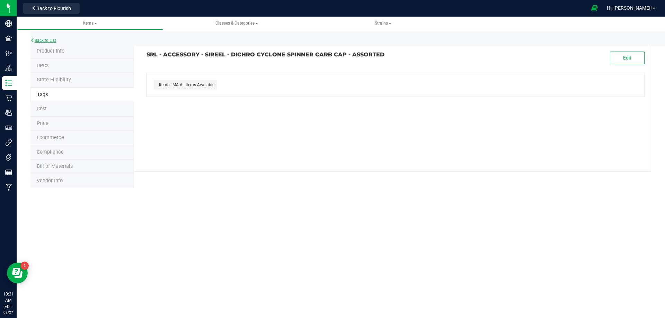
click at [53, 39] on link "Back to List" at bounding box center [43, 40] width 26 height 5
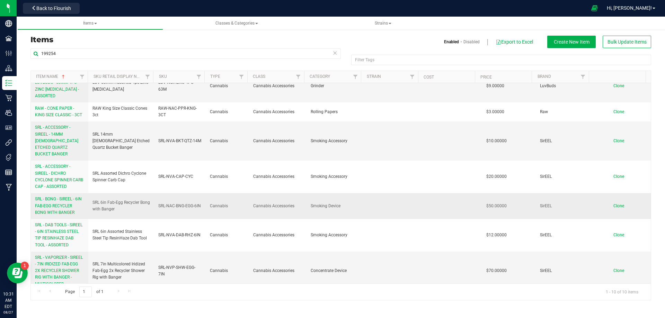
scroll to position [104, 0]
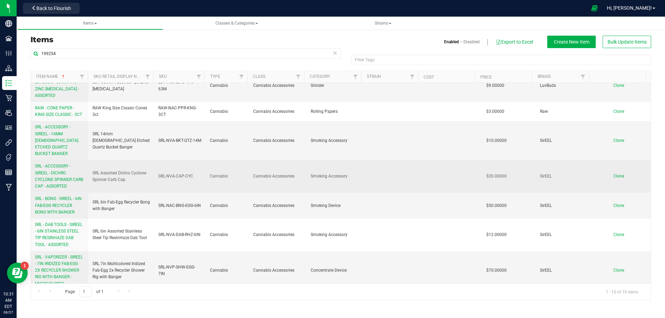
click at [64, 175] on span "SRL - ACCESSORY - SIREEL - DICHRO CYCLONE SPINNER CARB CAP - ASSORTED" at bounding box center [59, 176] width 48 height 25
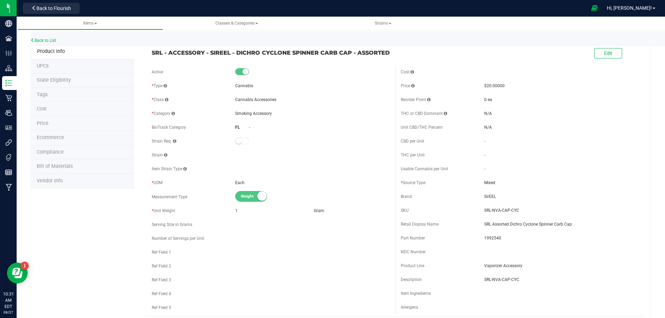
click at [51, 97] on li "Tags" at bounding box center [82, 95] width 104 height 15
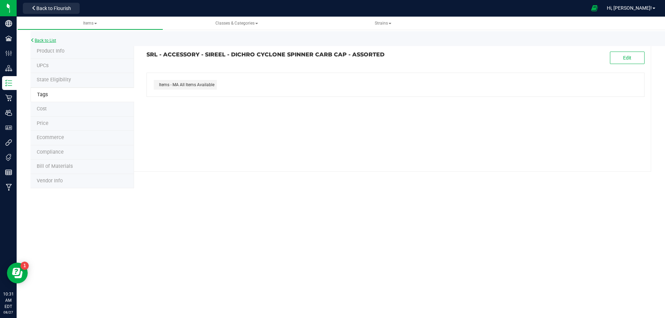
click at [54, 40] on link "Back to List" at bounding box center [43, 40] width 26 height 5
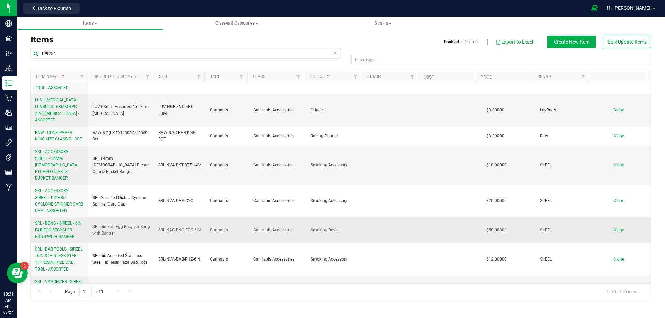
scroll to position [104, 0]
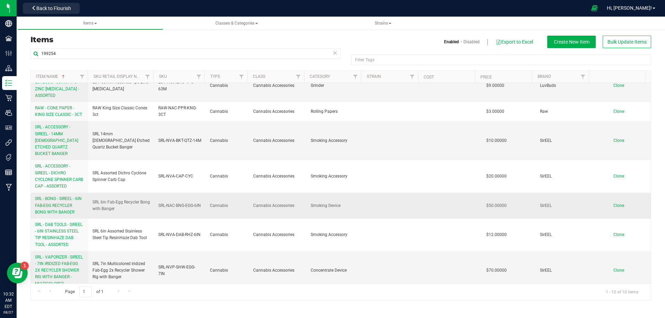
click at [64, 199] on span "SRL - BONG - SIREEL - 6IN FAB-EGG RECYCLER BONG WITH BANGER" at bounding box center [58, 205] width 47 height 18
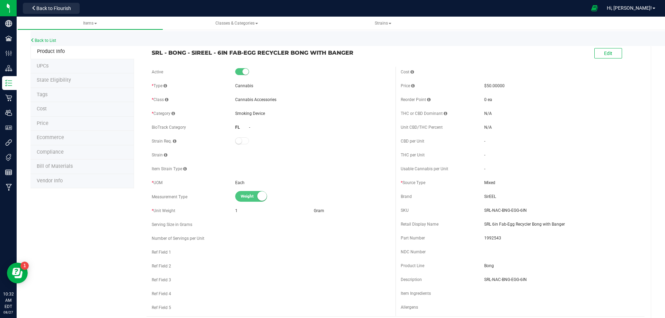
click at [64, 100] on li "Tags" at bounding box center [82, 95] width 104 height 15
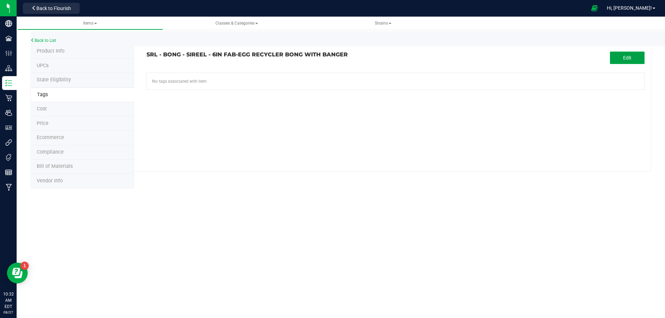
drag, startPoint x: 624, startPoint y: 57, endPoint x: 360, endPoint y: 67, distance: 264.9
click at [613, 59] on button "Edit" at bounding box center [627, 58] width 35 height 12
click at [281, 77] on input "text" at bounding box center [317, 78] width 340 height 10
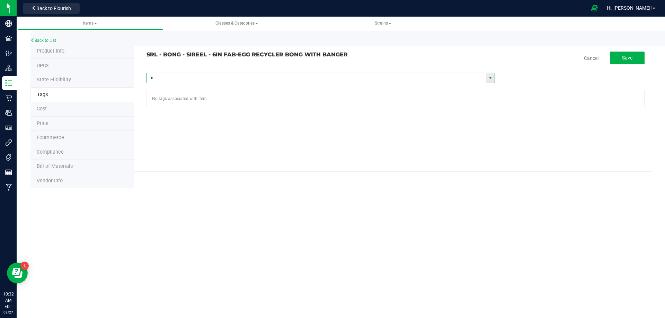
type input "ma"
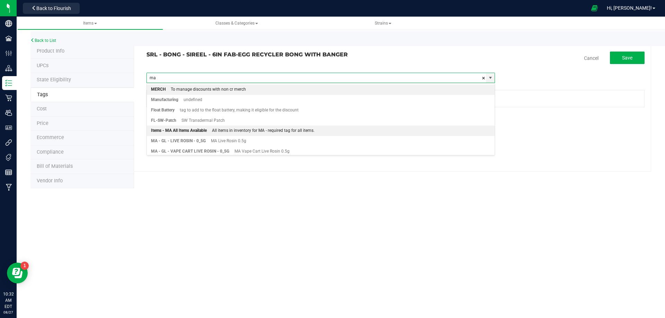
click at [207, 129] on li "Items - MA All Items Available All items in inventory for MA - required tag for…" at bounding box center [321, 131] width 348 height 10
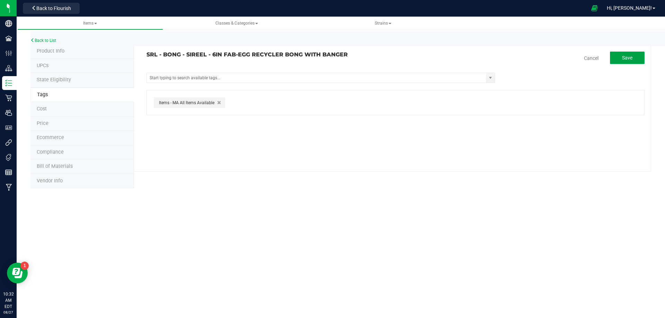
click at [631, 55] on span "Save" at bounding box center [627, 58] width 10 height 6
click at [51, 41] on link "Back to List" at bounding box center [43, 40] width 26 height 5
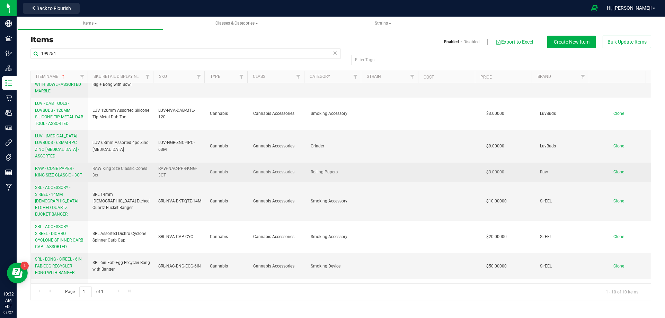
scroll to position [104, 0]
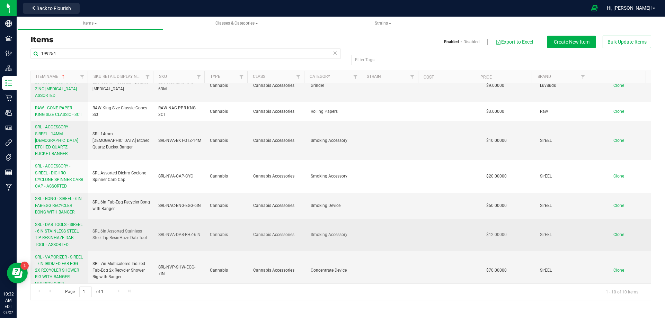
click at [61, 234] on link "SRL - DAB TOOLS - SIREEL - 6IN STAINLESS STEEL TIP RESINHAZE DAB TOOL - ASSORTED" at bounding box center [59, 235] width 49 height 27
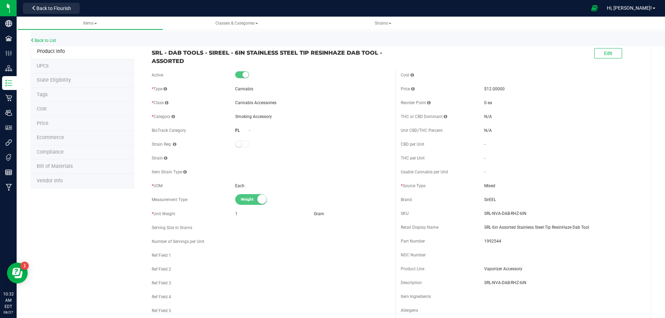
click at [53, 95] on li "Tags" at bounding box center [82, 95] width 104 height 15
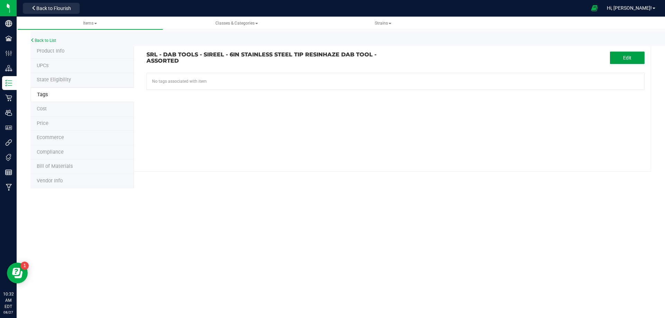
drag, startPoint x: 636, startPoint y: 57, endPoint x: 342, endPoint y: 64, distance: 294.2
click at [632, 58] on button "Edit" at bounding box center [627, 58] width 35 height 12
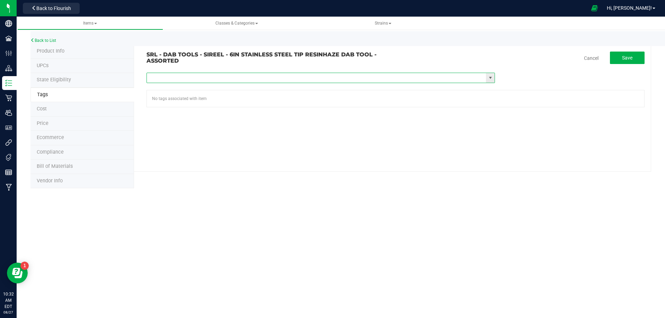
click at [254, 78] on input "text" at bounding box center [317, 78] width 340 height 10
type input "ma"
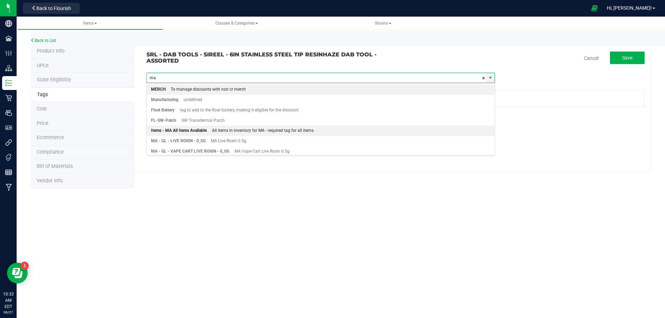
click at [201, 134] on div "Items - MA All Items Available" at bounding box center [179, 130] width 56 height 9
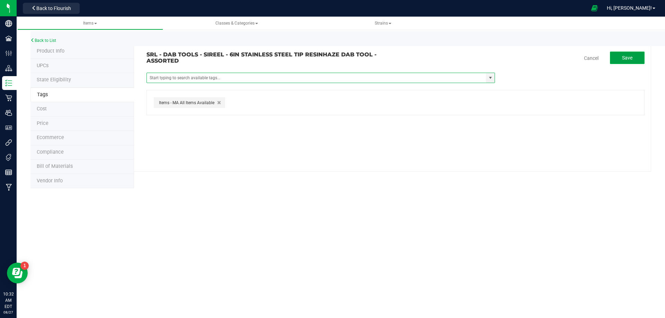
click at [620, 61] on button "Save" at bounding box center [627, 58] width 35 height 12
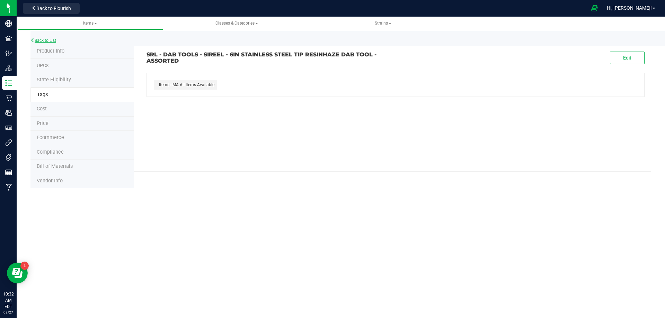
click at [40, 40] on link "Back to List" at bounding box center [43, 40] width 26 height 5
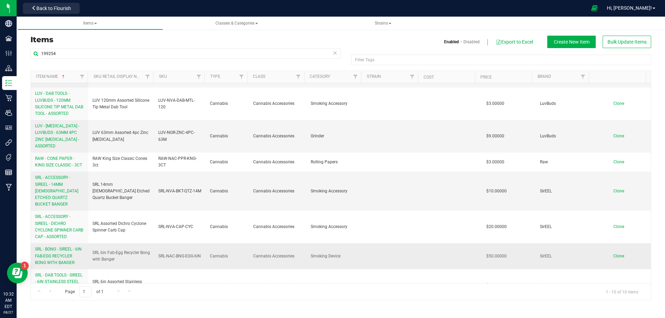
scroll to position [104, 0]
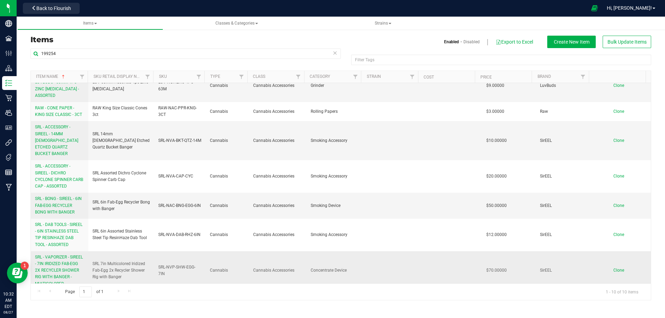
click at [62, 265] on span "SRL - VAPORIZER - SIREEL - 7IN IRIDIZED FAB-EGG 2X RECYCLER SHOWER RIG WITH BAN…" at bounding box center [59, 271] width 48 height 32
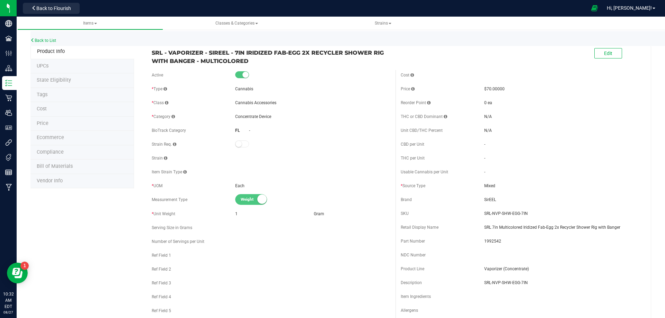
click at [50, 96] on li "Tags" at bounding box center [82, 95] width 104 height 15
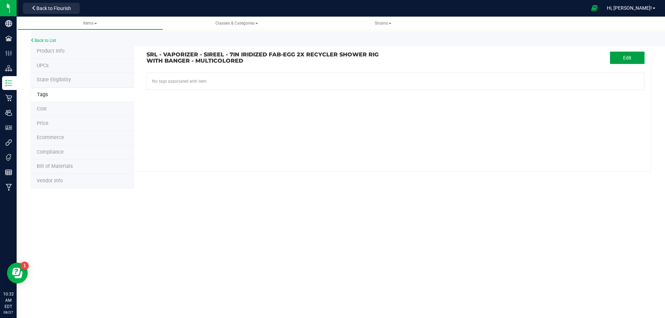
click at [624, 61] on button "Edit" at bounding box center [627, 58] width 35 height 12
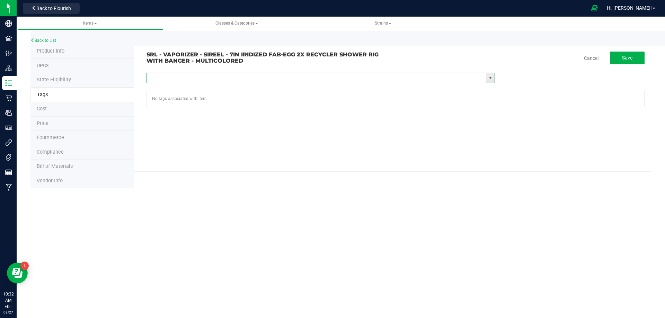
click at [247, 77] on input "text" at bounding box center [317, 78] width 340 height 10
type input "ma"
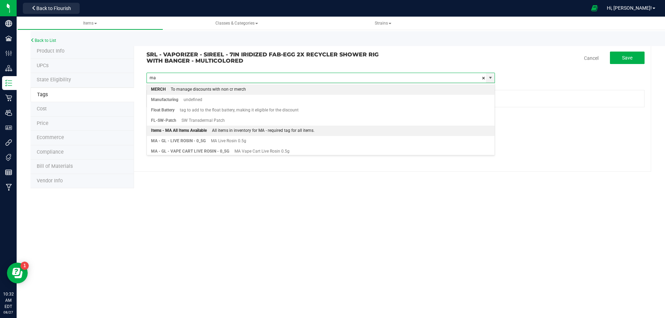
click at [208, 131] on div "All items in inventory for MA - required tag for all items." at bounding box center [261, 130] width 108 height 9
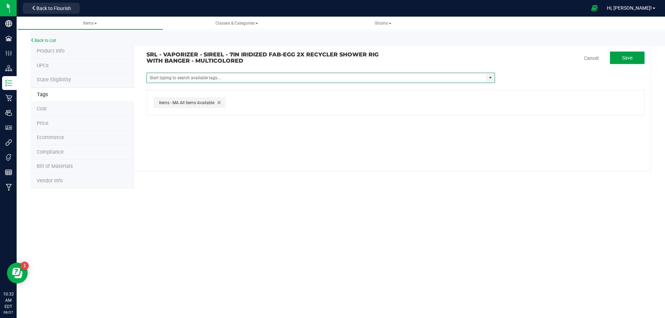
click at [622, 59] on button "Save" at bounding box center [627, 58] width 35 height 12
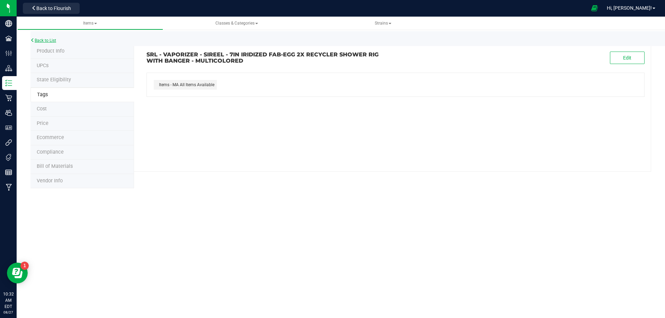
click at [40, 39] on link "Back to List" at bounding box center [43, 40] width 26 height 5
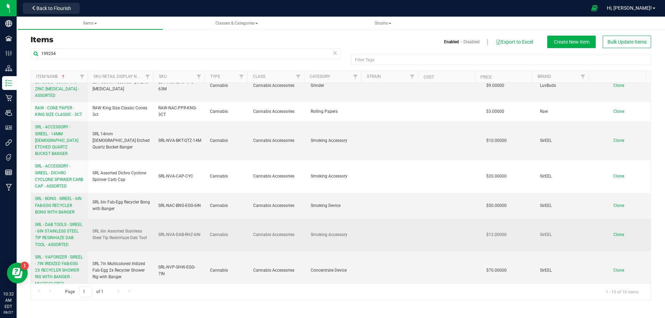
click at [50, 238] on span "SRL - DAB TOOLS - SIREEL - 6IN STAINLESS STEEL TIP RESINHAZE DAB TOOL - ASSORTED" at bounding box center [58, 234] width 47 height 25
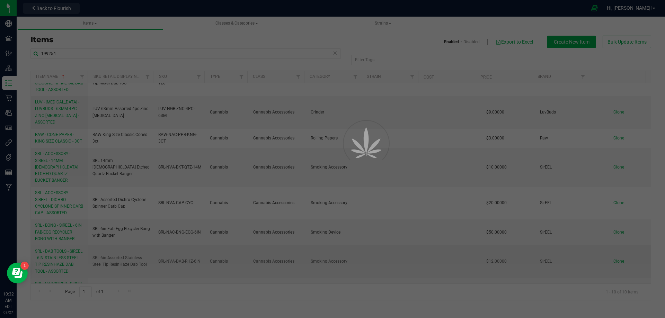
scroll to position [70, 0]
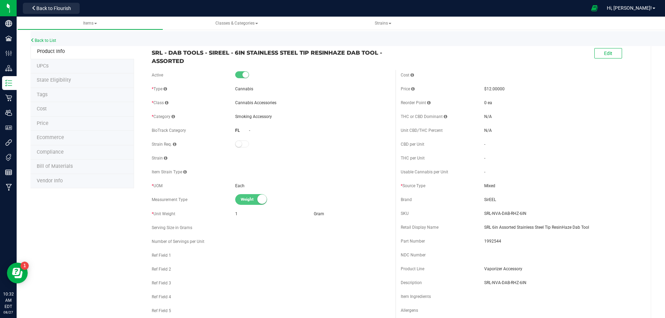
click at [63, 97] on li "Tags" at bounding box center [82, 95] width 104 height 15
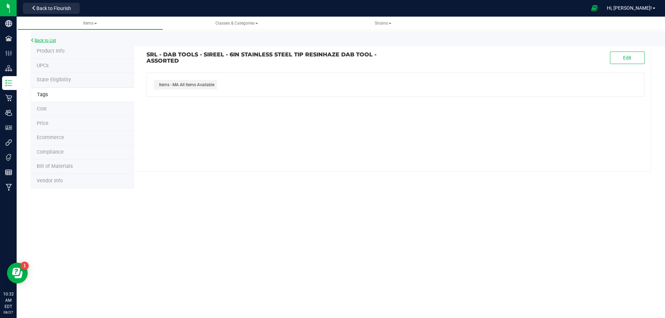
click at [52, 40] on link "Back to List" at bounding box center [43, 40] width 26 height 5
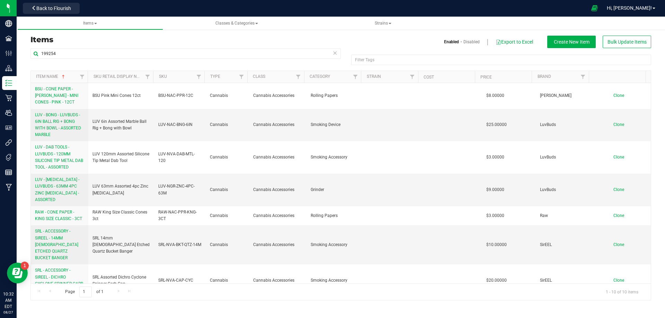
scroll to position [104, 0]
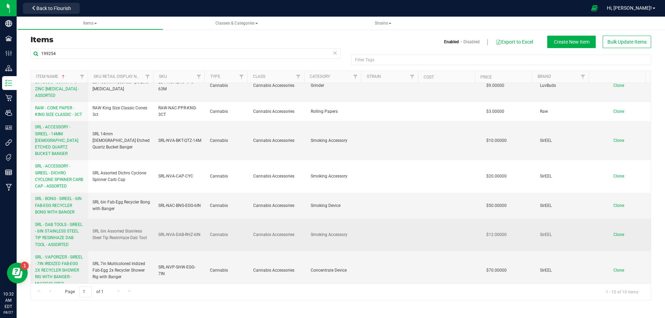
click at [59, 224] on span "SRL - DAB TOOLS - SIREEL - 6IN STAINLESS STEEL TIP RESINHAZE DAB TOOL - ASSORTED" at bounding box center [58, 234] width 47 height 25
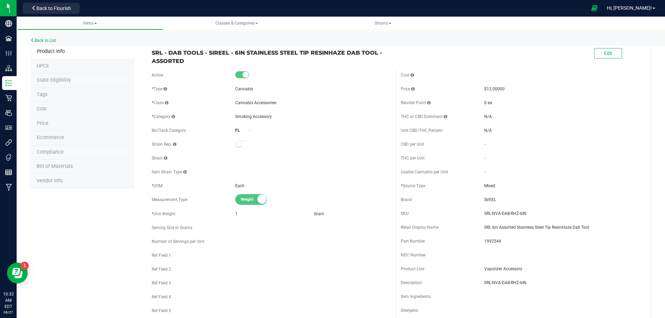
click at [58, 95] on li "Tags" at bounding box center [82, 95] width 104 height 15
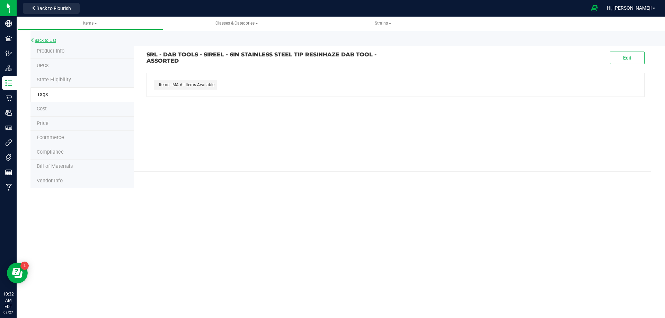
click at [52, 39] on link "Back to List" at bounding box center [43, 40] width 26 height 5
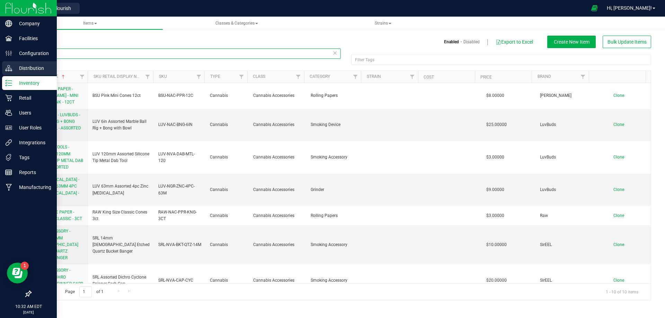
drag, startPoint x: 41, startPoint y: 55, endPoint x: 17, endPoint y: 62, distance: 25.2
click at [12, 55] on div "Company Facilities Configuration Distribution Inventory Retail Users User Roles…" at bounding box center [332, 159] width 665 height 318
paste input "38"
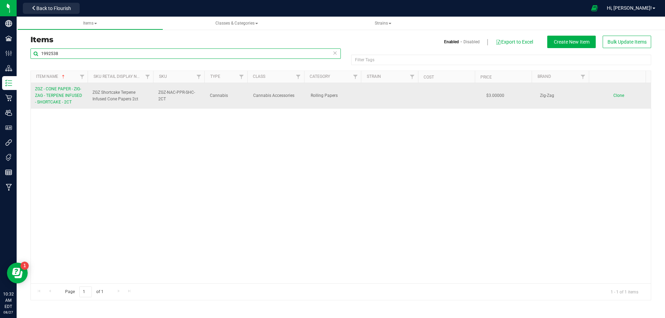
type input "1992538"
click at [52, 97] on span "ZGZ - CONE PAPER - ZIG-ZAG - TERPENE INFUSED - SHORTCAKE - 2CT" at bounding box center [58, 96] width 47 height 18
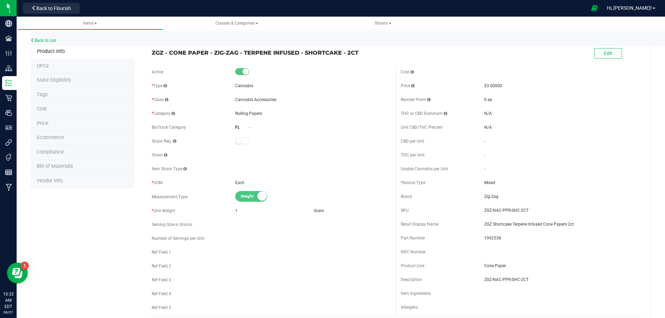
click at [54, 96] on li "Tags" at bounding box center [82, 95] width 104 height 15
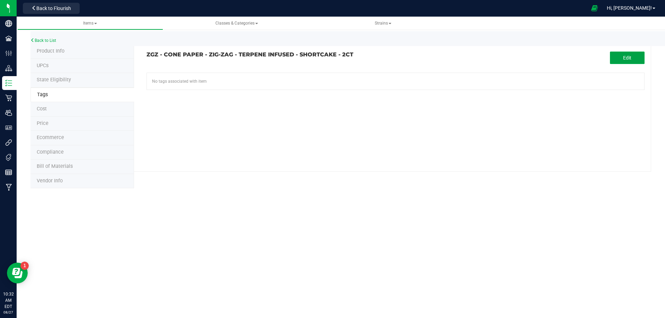
drag, startPoint x: 626, startPoint y: 58, endPoint x: 422, endPoint y: 72, distance: 204.9
click at [614, 59] on button "Edit" at bounding box center [627, 58] width 35 height 12
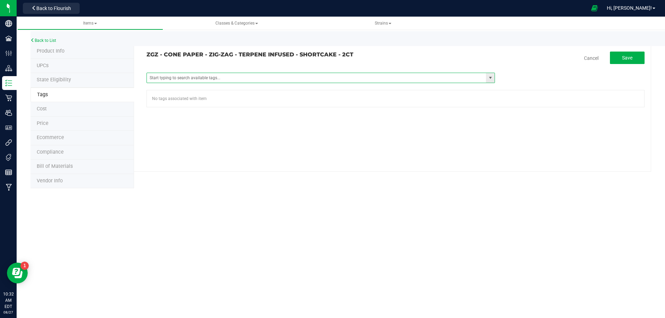
click at [284, 73] on span at bounding box center [321, 78] width 349 height 10
click at [283, 73] on span at bounding box center [321, 78] width 349 height 10
click at [245, 78] on input "text" at bounding box center [317, 78] width 340 height 10
type input "ma"
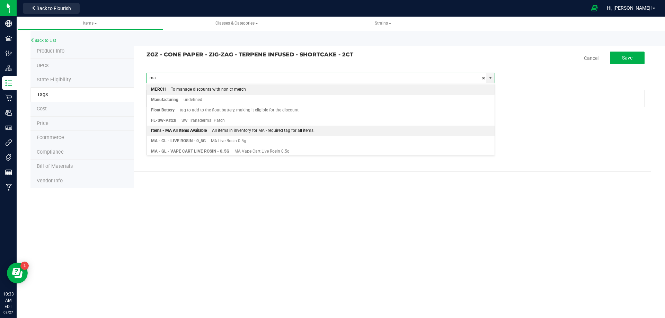
click at [215, 128] on div "All items in inventory for MA - required tag for all items." at bounding box center [261, 130] width 108 height 9
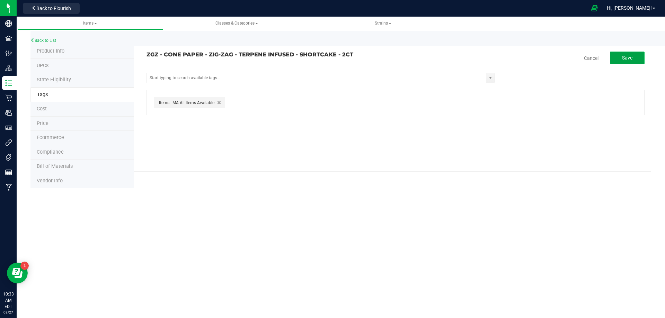
click at [627, 59] on span "Save" at bounding box center [627, 58] width 10 height 6
click at [47, 42] on link "Back to List" at bounding box center [43, 40] width 26 height 5
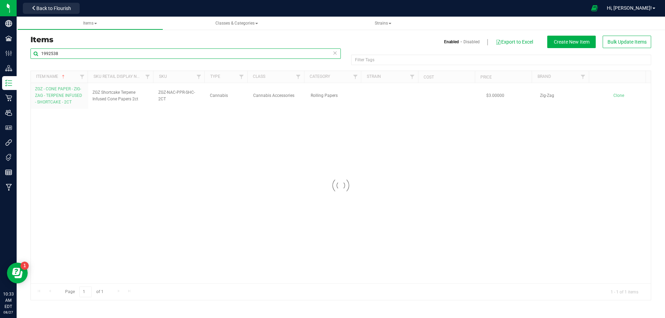
click at [84, 56] on input "1992538" at bounding box center [185, 54] width 310 height 10
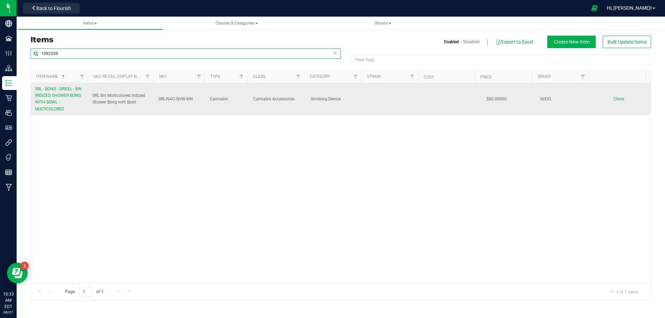
type input "1992539"
click at [51, 101] on span "SRL - BONG - SIREEL - 8IN IRIDIZED SHOWER BONG WITH BOWL - MULTICOLORED" at bounding box center [58, 99] width 47 height 25
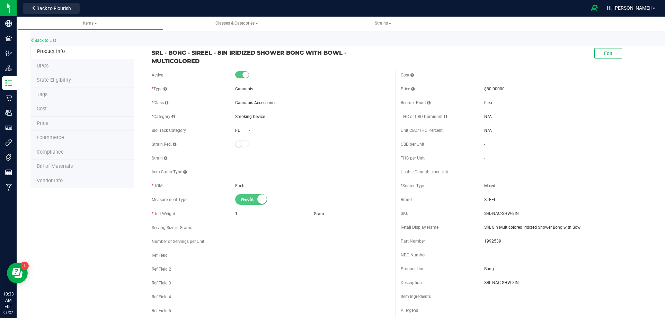
click at [49, 97] on li "Tags" at bounding box center [82, 95] width 104 height 15
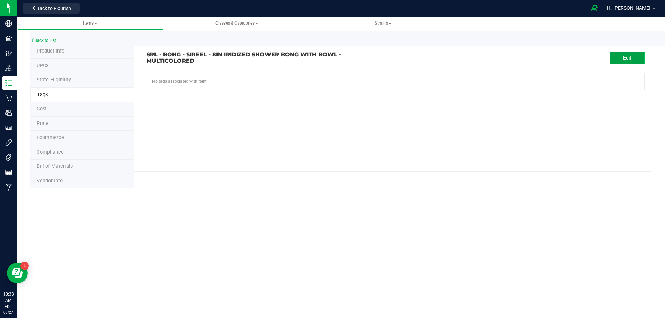
click at [615, 61] on button "Edit" at bounding box center [627, 58] width 35 height 12
click at [220, 77] on input "text" at bounding box center [317, 78] width 340 height 10
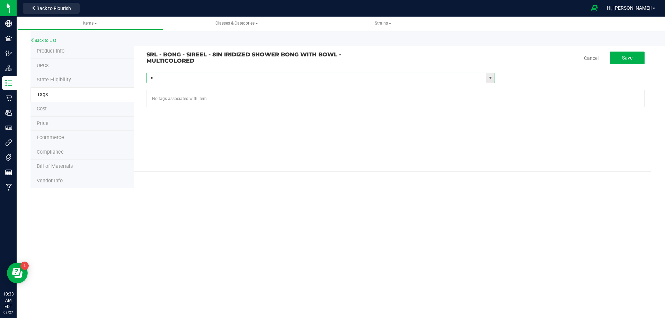
type input "ma"
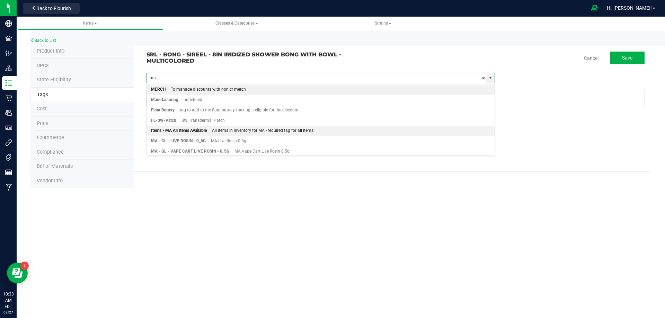
click at [185, 129] on div "Items - MA All Items Available" at bounding box center [179, 130] width 56 height 9
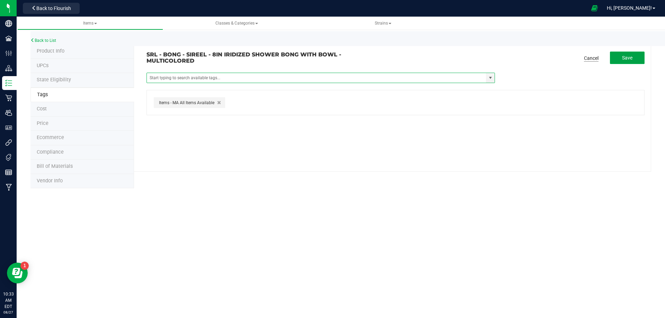
drag, startPoint x: 622, startPoint y: 56, endPoint x: 594, endPoint y: 58, distance: 28.5
click at [622, 56] on button "Save" at bounding box center [627, 58] width 35 height 12
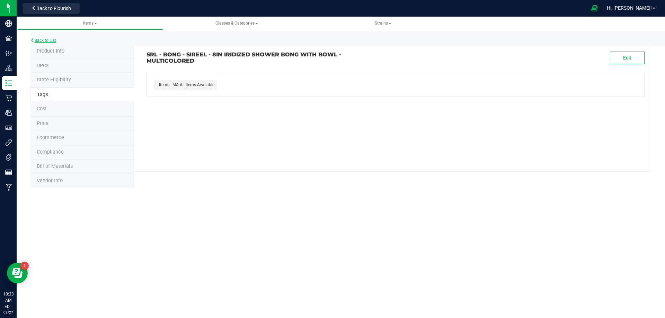
click at [48, 39] on link "Back to List" at bounding box center [43, 40] width 26 height 5
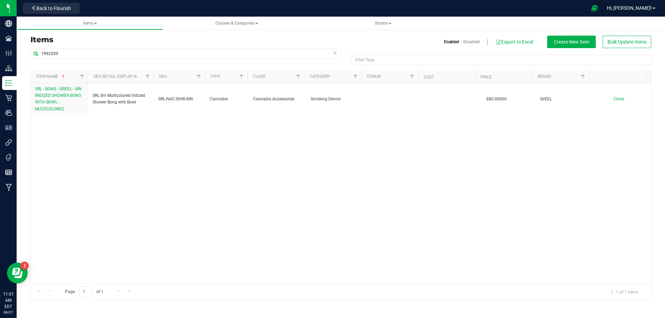
click at [165, 206] on div "SRL - BONG - SIREEL - 8IN IRIDIZED SHOWER BONG WITH BOWL - MULTICOLORED SRL 8in…" at bounding box center [341, 183] width 620 height 201
